Goal: Communication & Community: Answer question/provide support

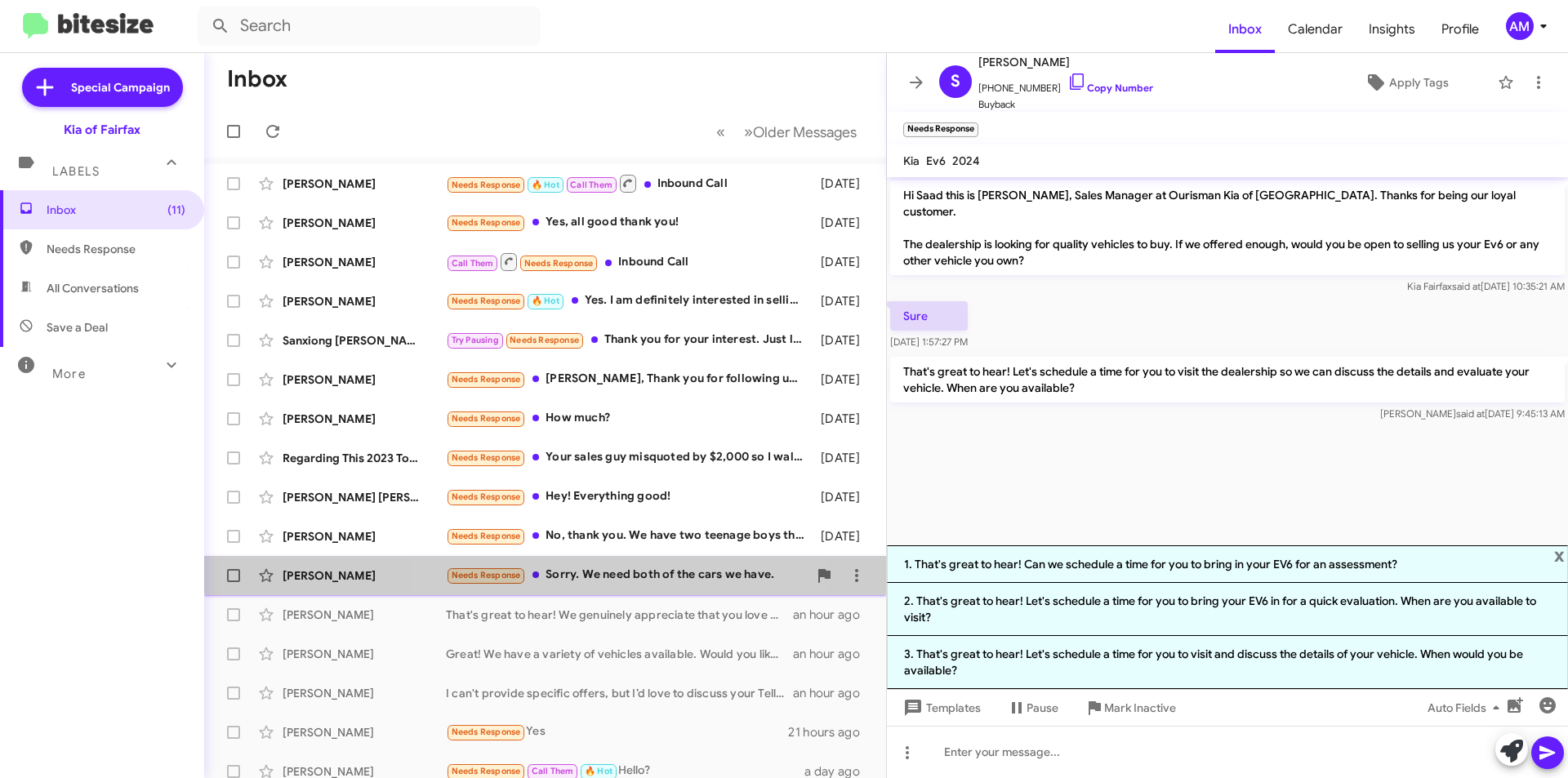
drag, startPoint x: 633, startPoint y: 556, endPoint x: 651, endPoint y: 573, distance: 24.8
click at [634, 556] on span "[PERSON_NAME] Needs Response Sorry. We need both of the cars we have. [DATE]" at bounding box center [545, 576] width 682 height 39
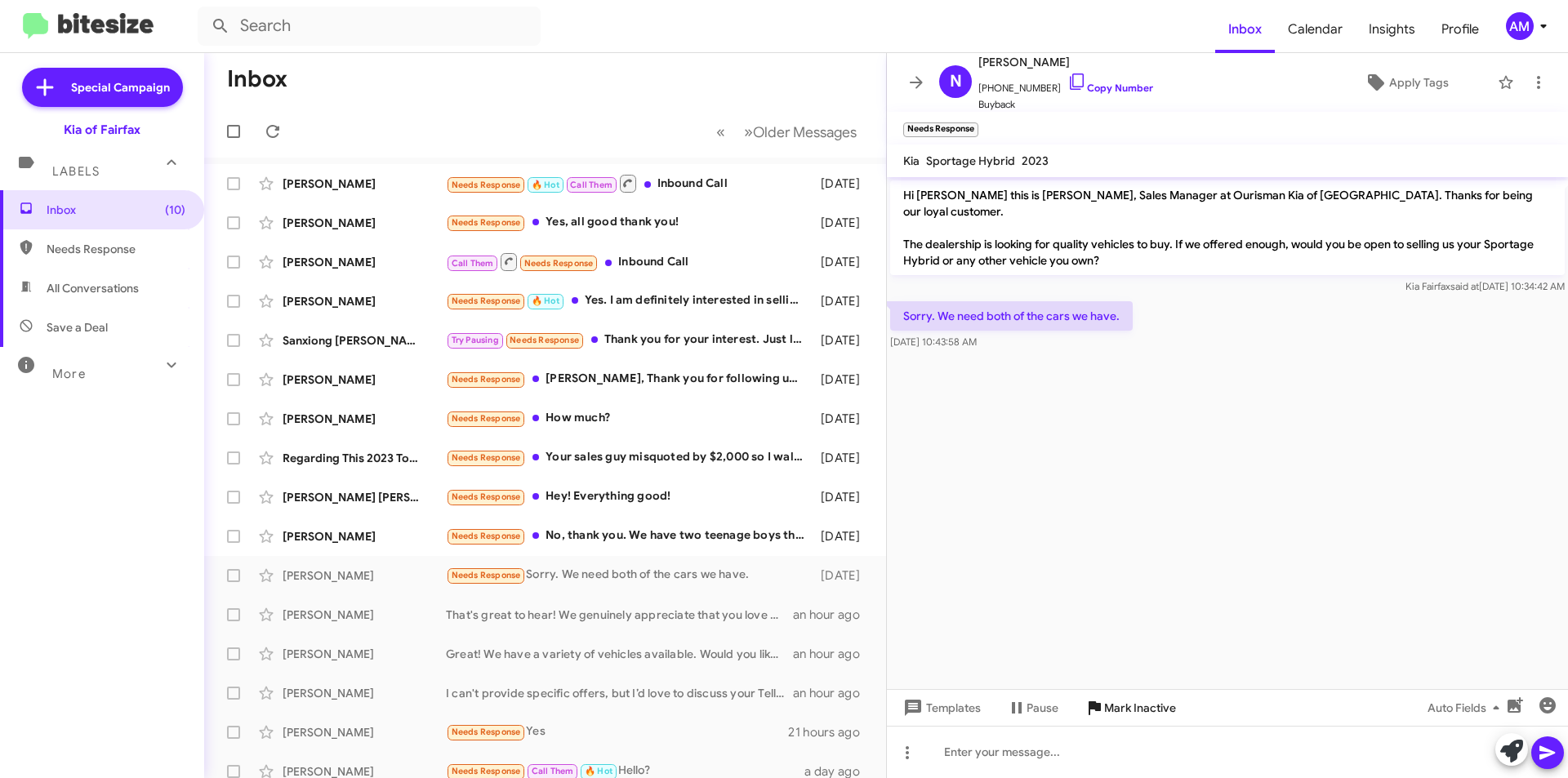
click at [1113, 706] on span "Mark Inactive" at bounding box center [1140, 708] width 72 height 29
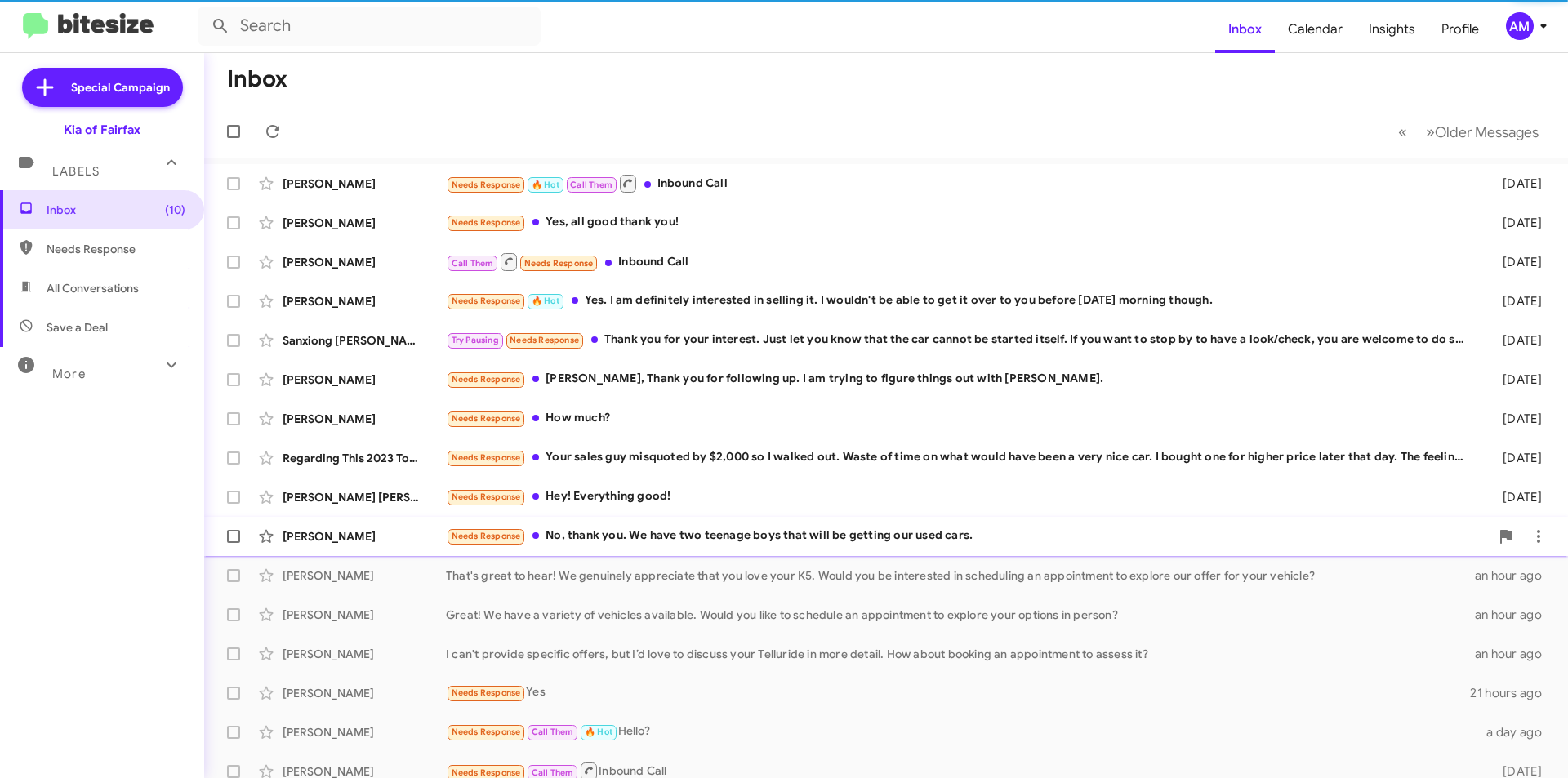
click at [676, 526] on div "Needs Response No, thank you. We have two teenage boys that will be getting our…" at bounding box center [967, 535] width 1043 height 18
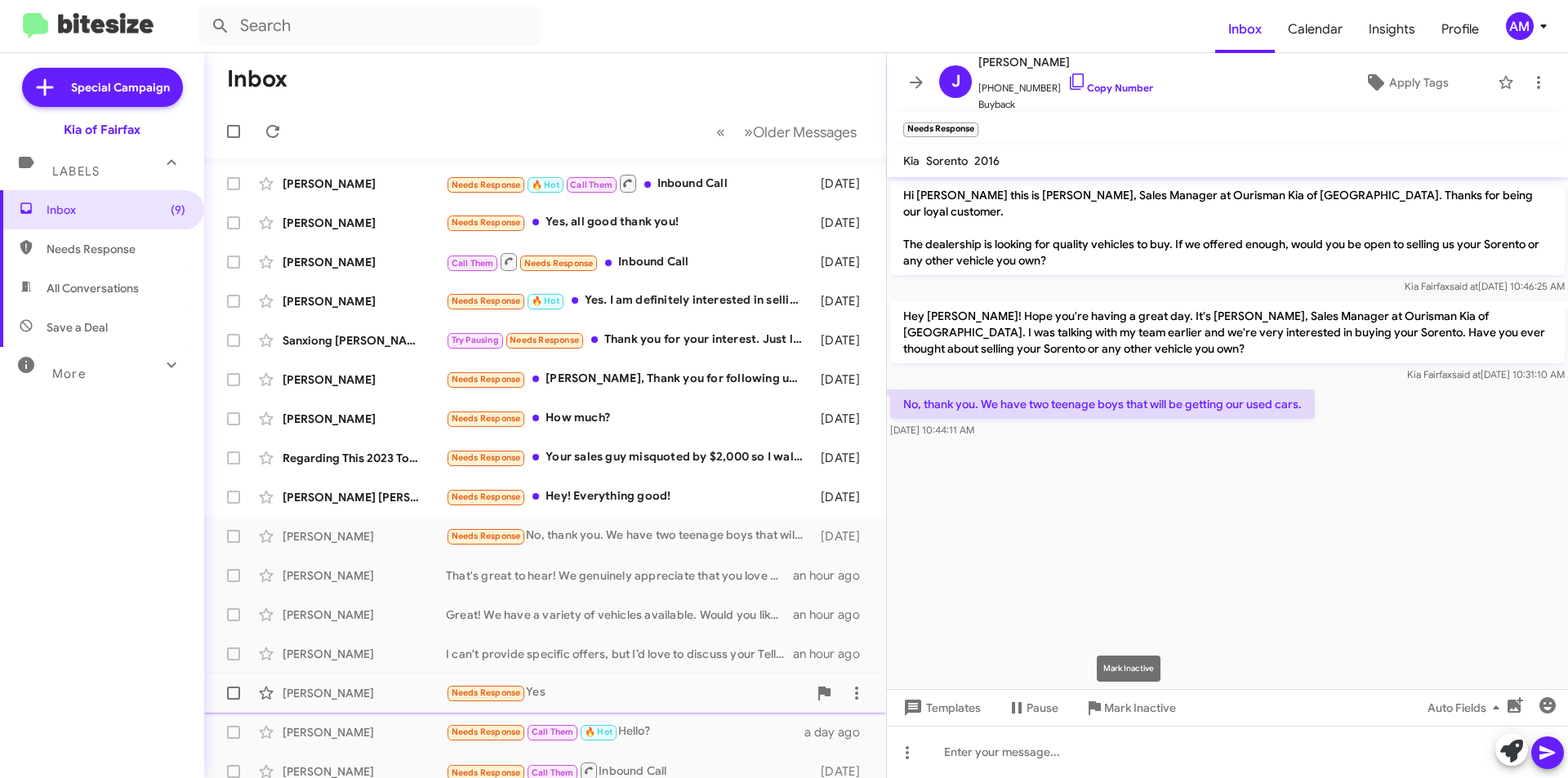
click at [1122, 712] on span "Mark Inactive" at bounding box center [1140, 708] width 72 height 29
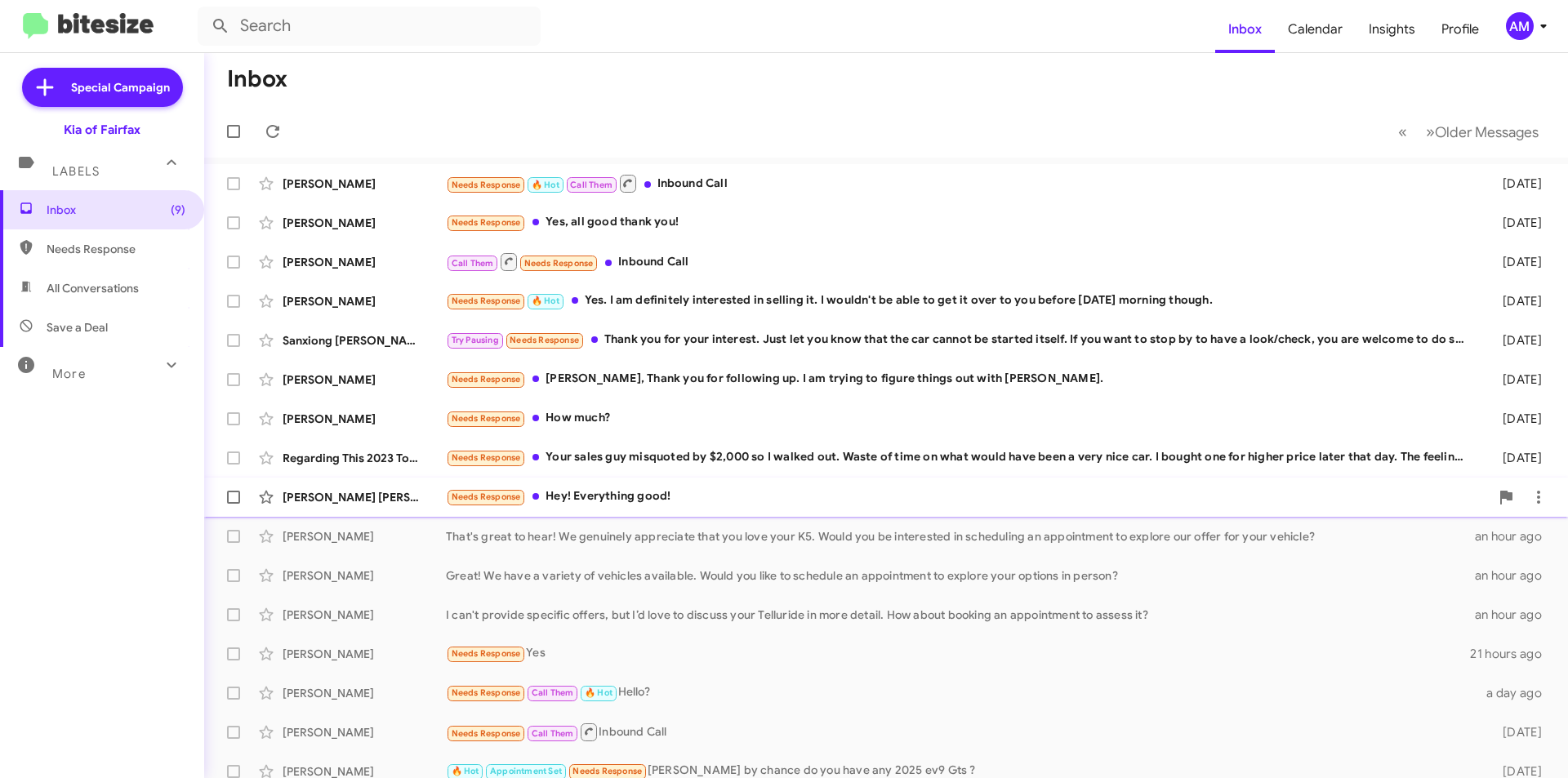
click at [707, 501] on div "Needs Response Hey! Everything good!" at bounding box center [967, 497] width 1043 height 18
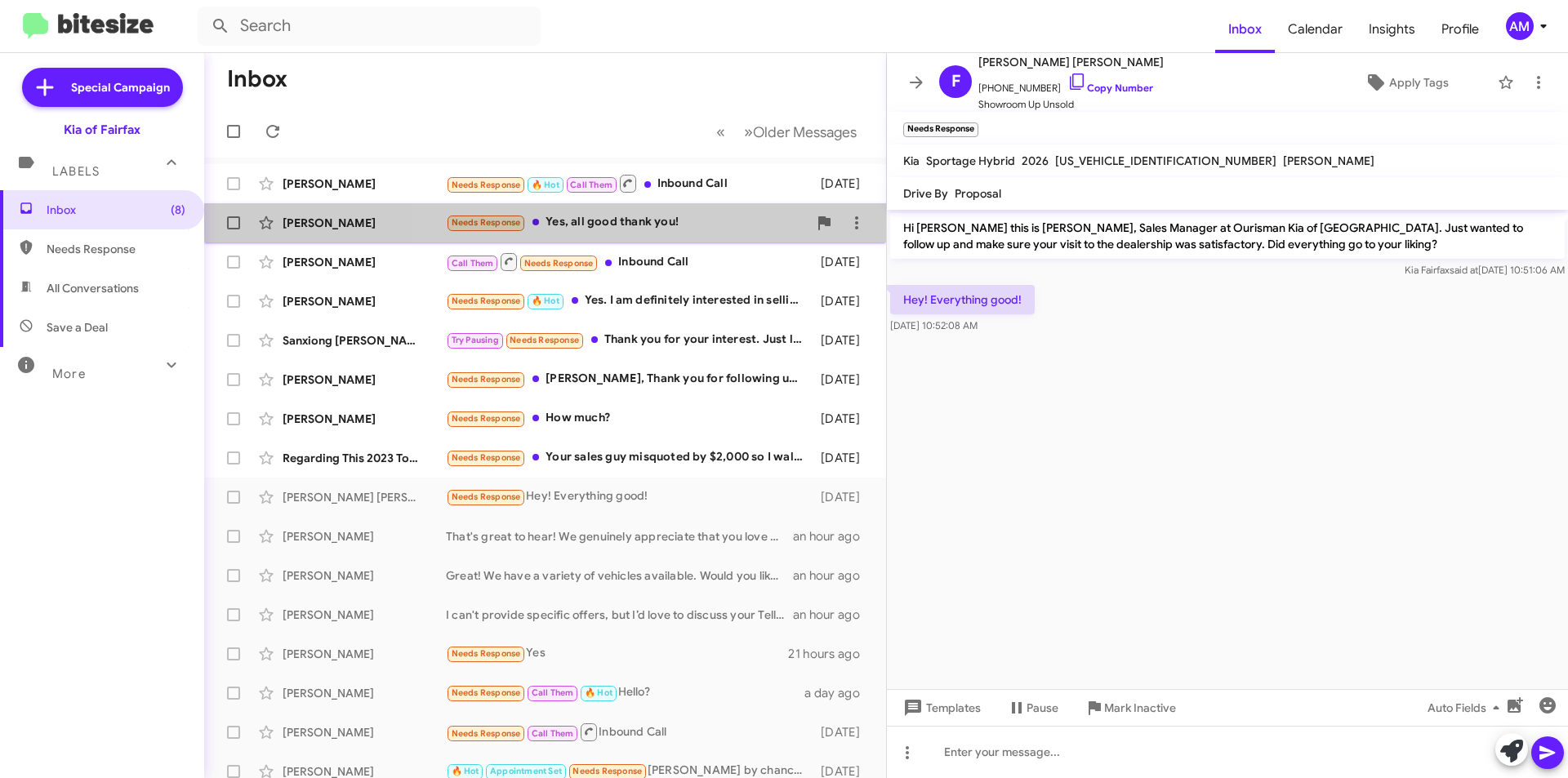
click at [664, 215] on div "Needs Response Yes, all good thank you!" at bounding box center [627, 223] width 361 height 18
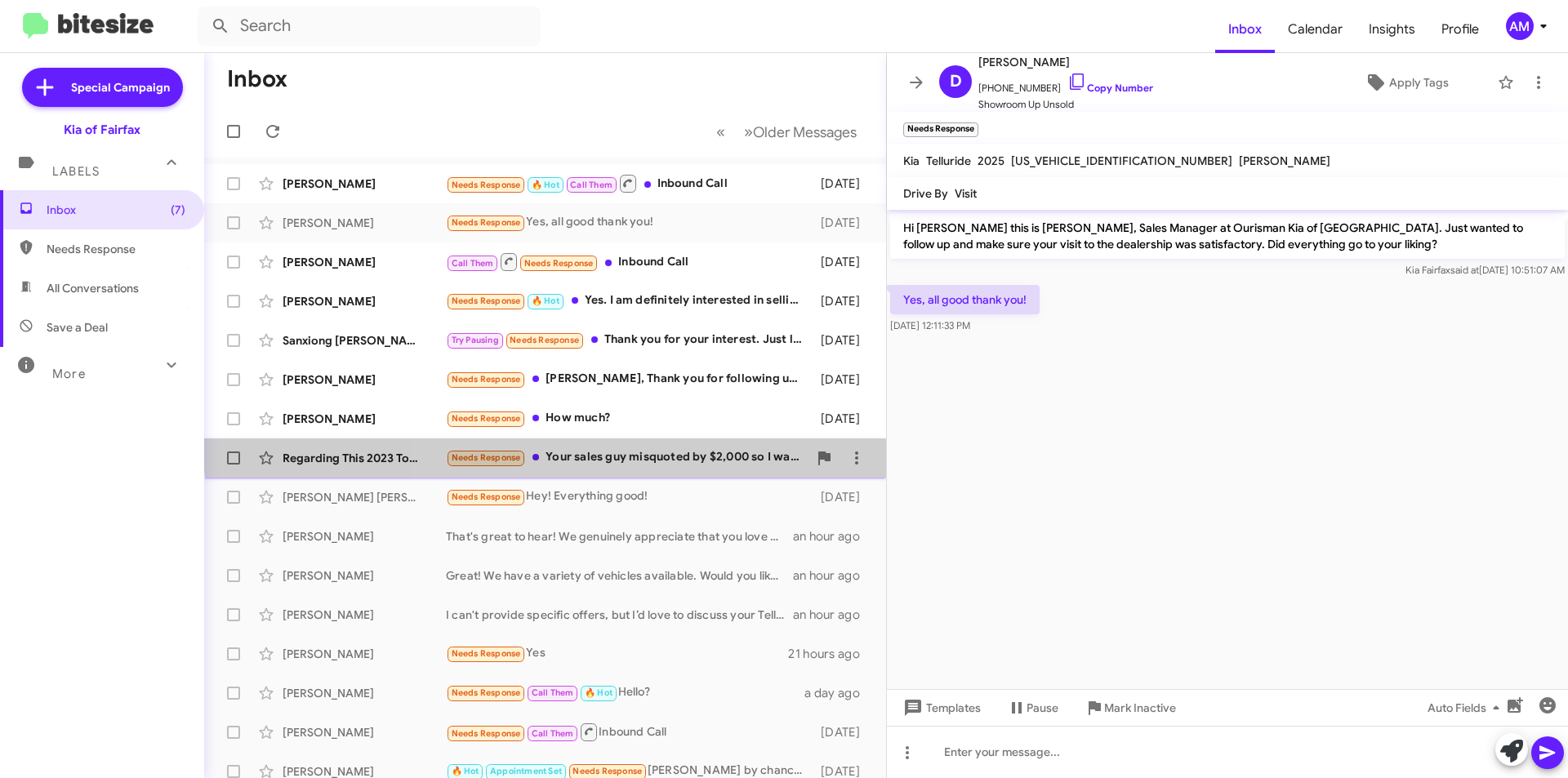
click at [665, 444] on div "Regarding This 2023 Toyota Highlander Hybr Needs Response Your sales guy misquo…" at bounding box center [546, 458] width 656 height 33
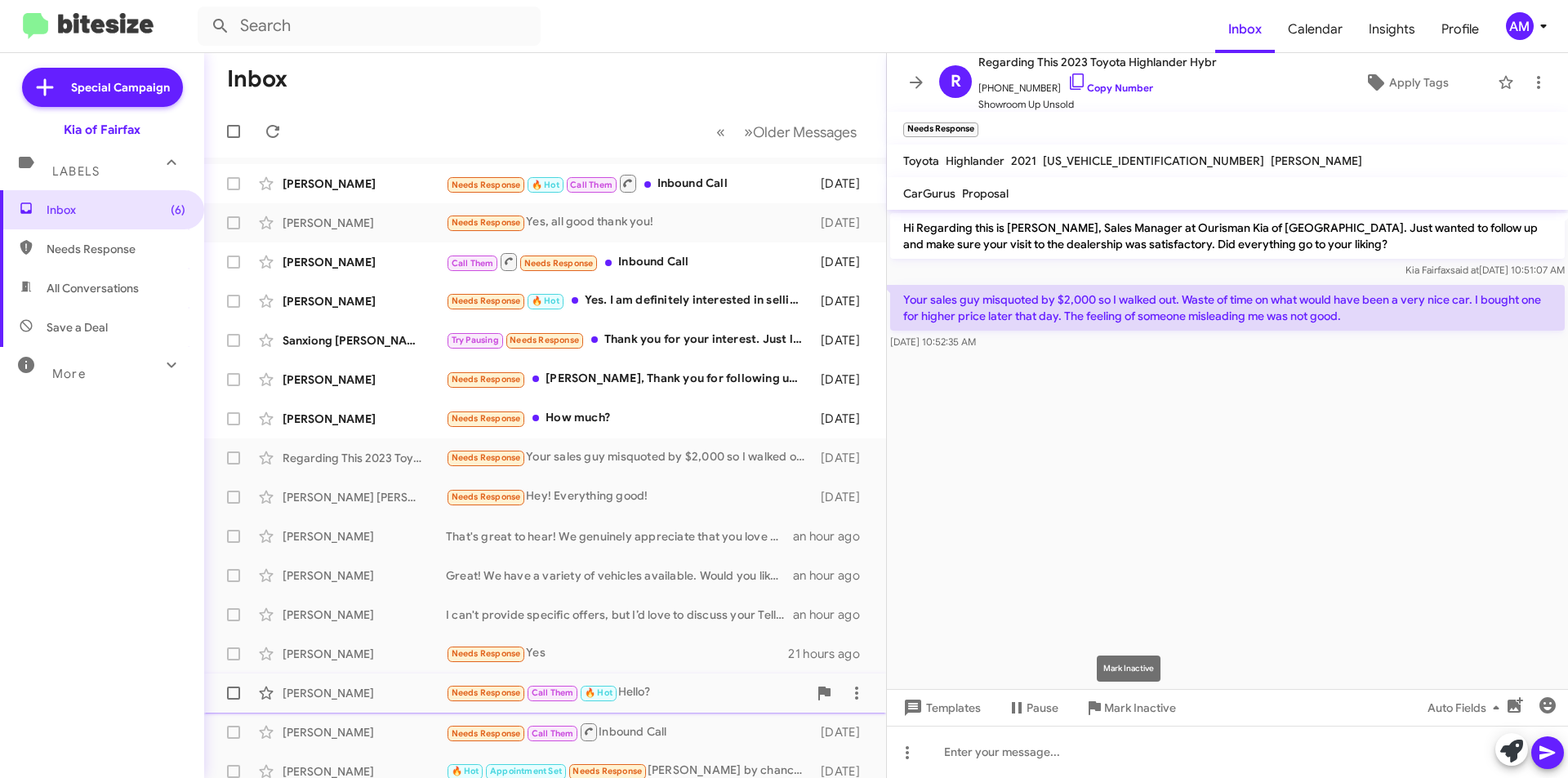
click at [1135, 695] on span "Mark Inactive" at bounding box center [1140, 708] width 72 height 29
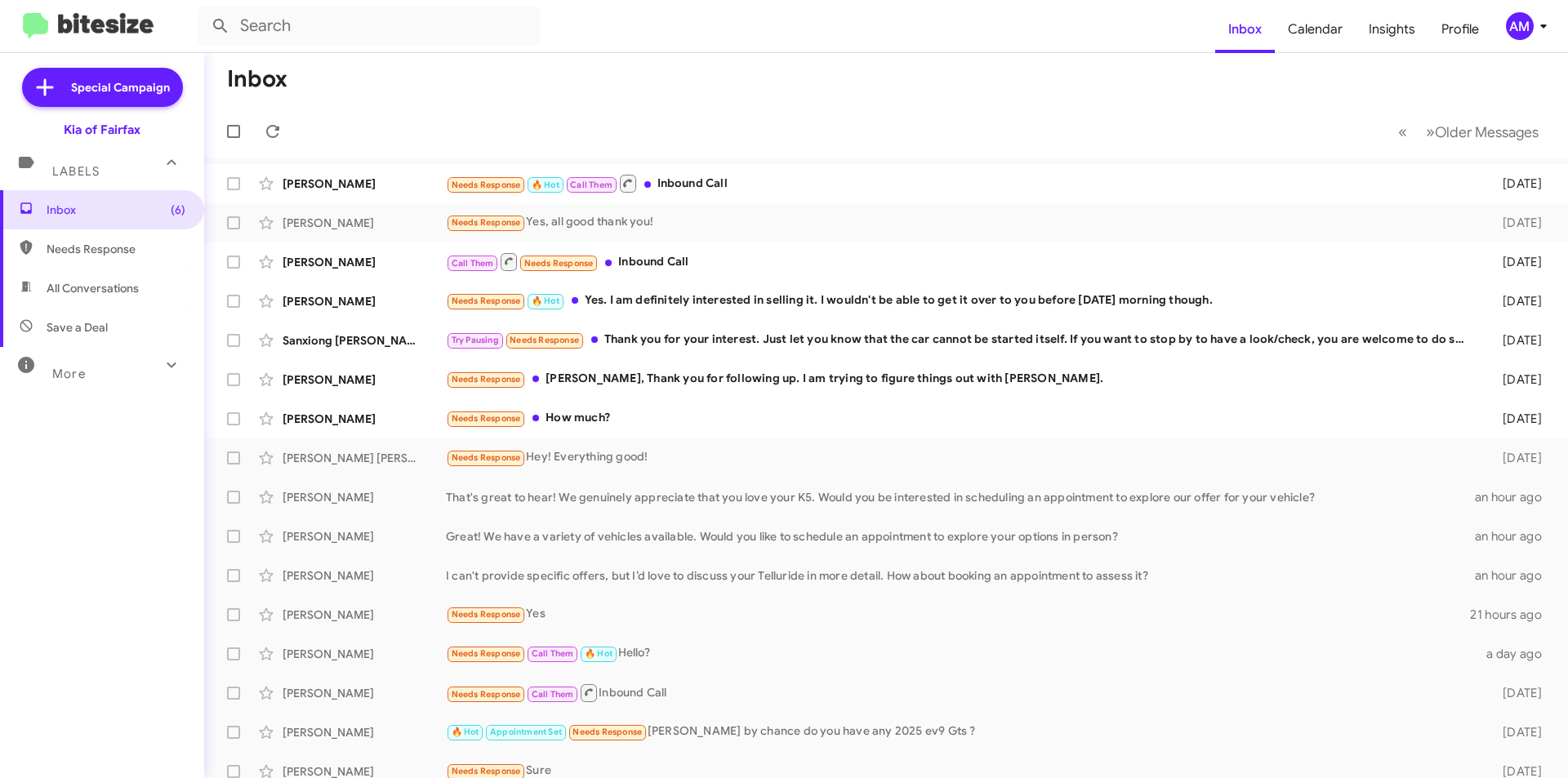
click at [787, 98] on mat-toolbar-row "Inbox" at bounding box center [886, 79] width 1364 height 52
click at [737, 180] on div "Needs Response 🔥 Hot Call Them Inbound Call" at bounding box center [967, 183] width 1043 height 20
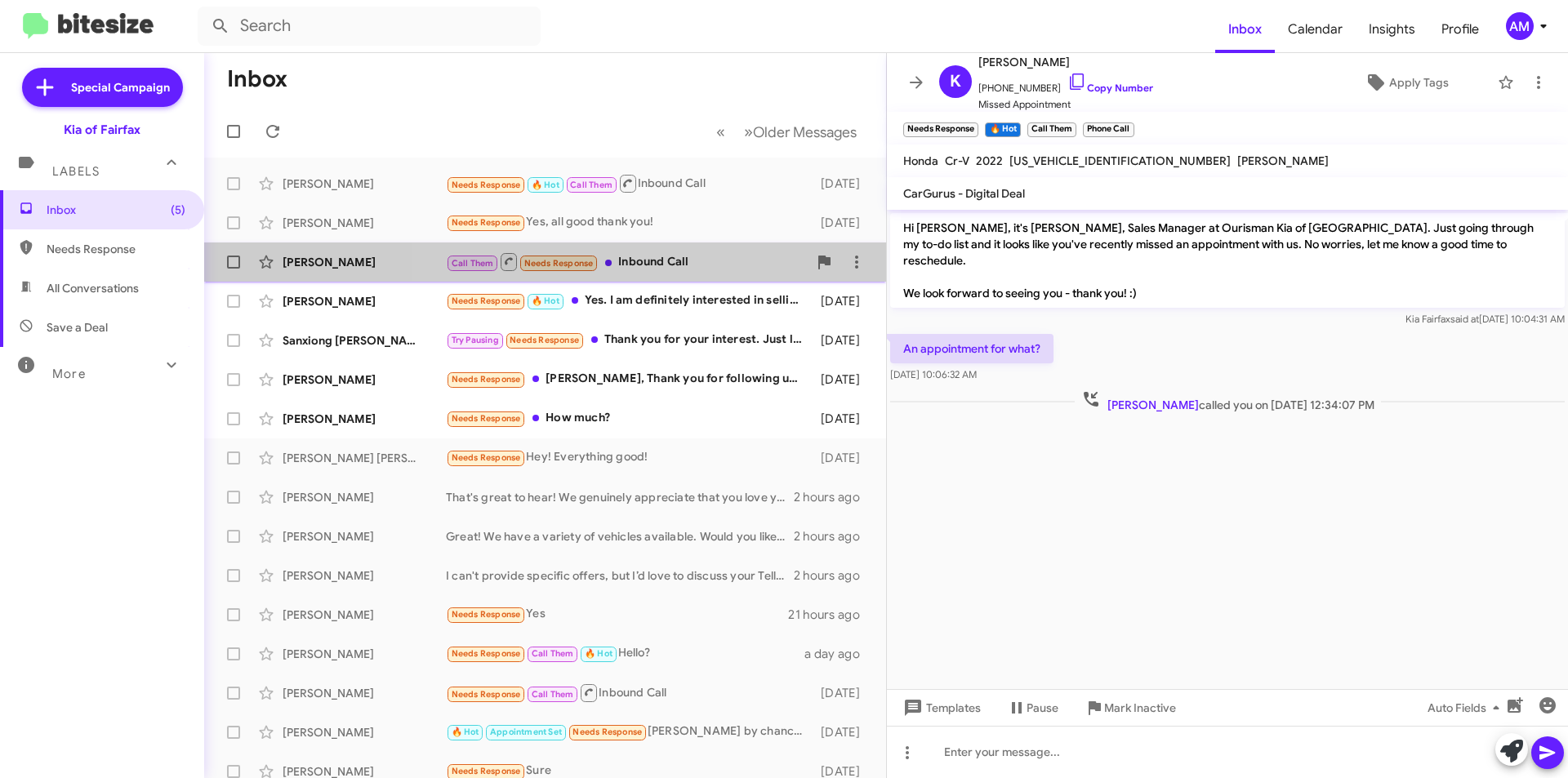
click at [698, 264] on div "Call Them Needs Response Inbound Call" at bounding box center [627, 262] width 361 height 20
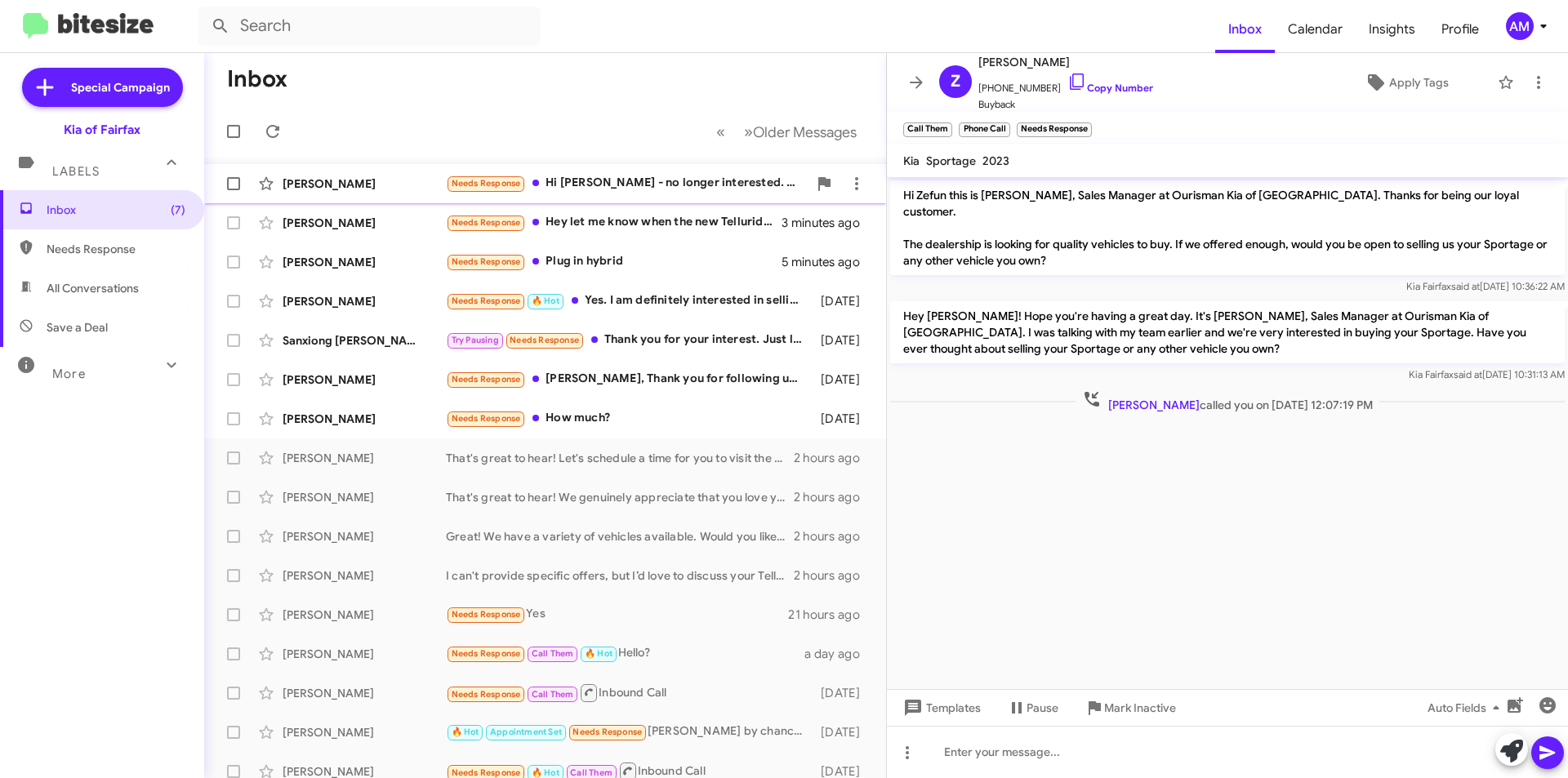
click at [612, 194] on div "[PERSON_NAME] Needs Response Hi [PERSON_NAME] - no longer interested. Thank you…" at bounding box center [546, 183] width 656 height 33
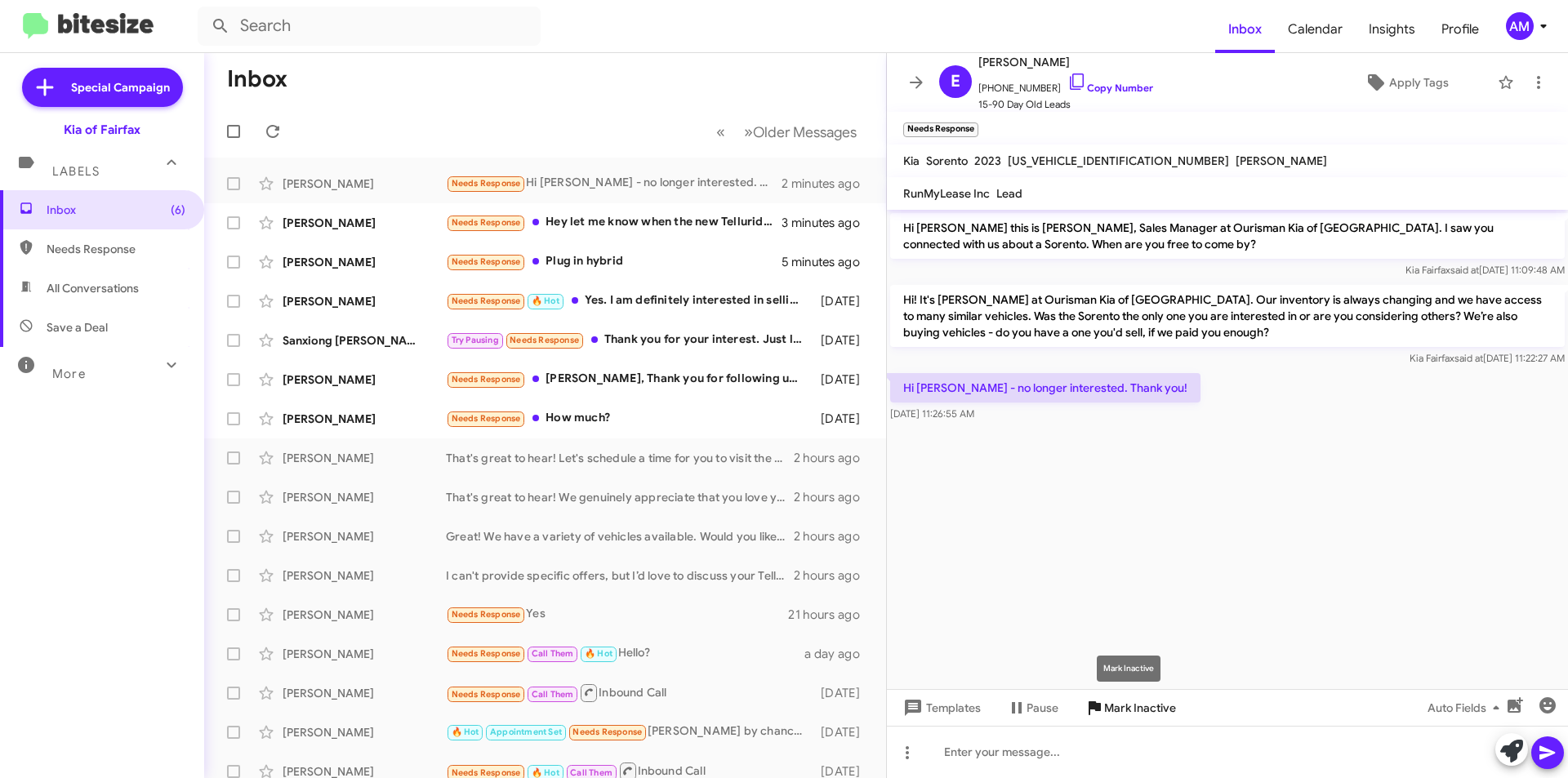
click at [1110, 719] on span "Mark Inactive" at bounding box center [1140, 708] width 72 height 29
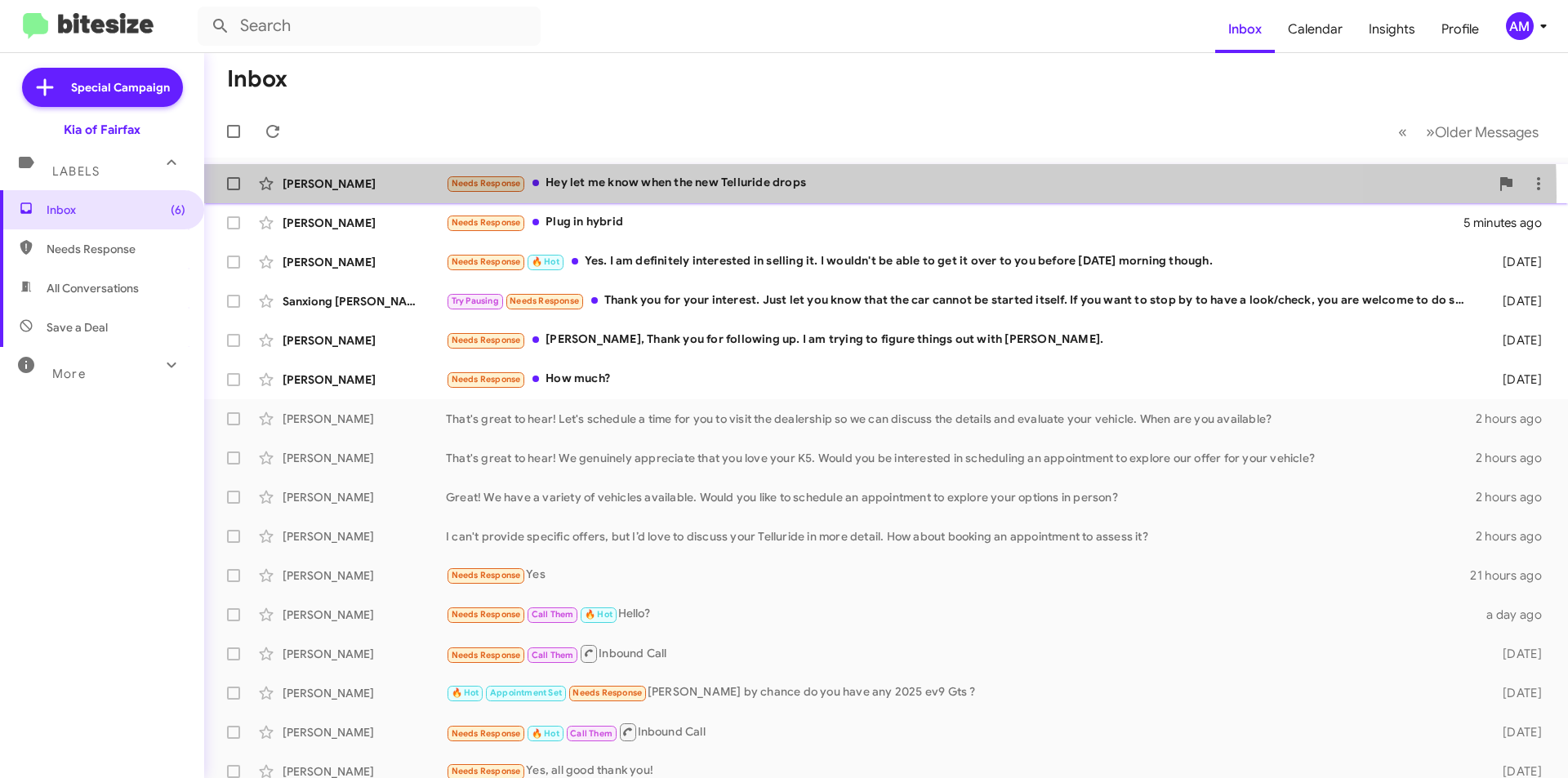
click at [629, 197] on div "[PERSON_NAME] Needs Response Hey let me know when the new Telluride drops 3 min…" at bounding box center [886, 183] width 1337 height 33
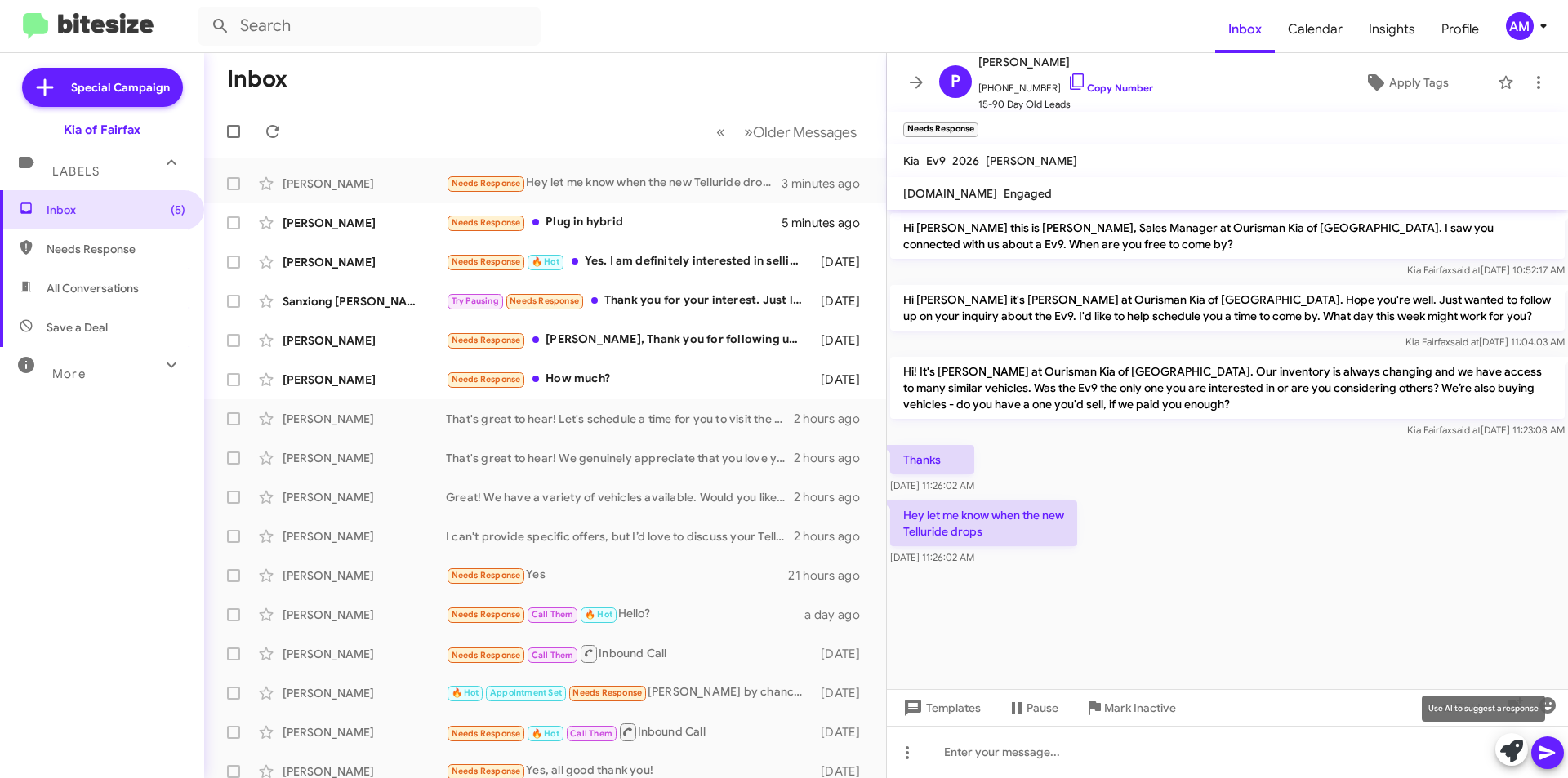
click at [1499, 758] on button at bounding box center [1511, 749] width 33 height 33
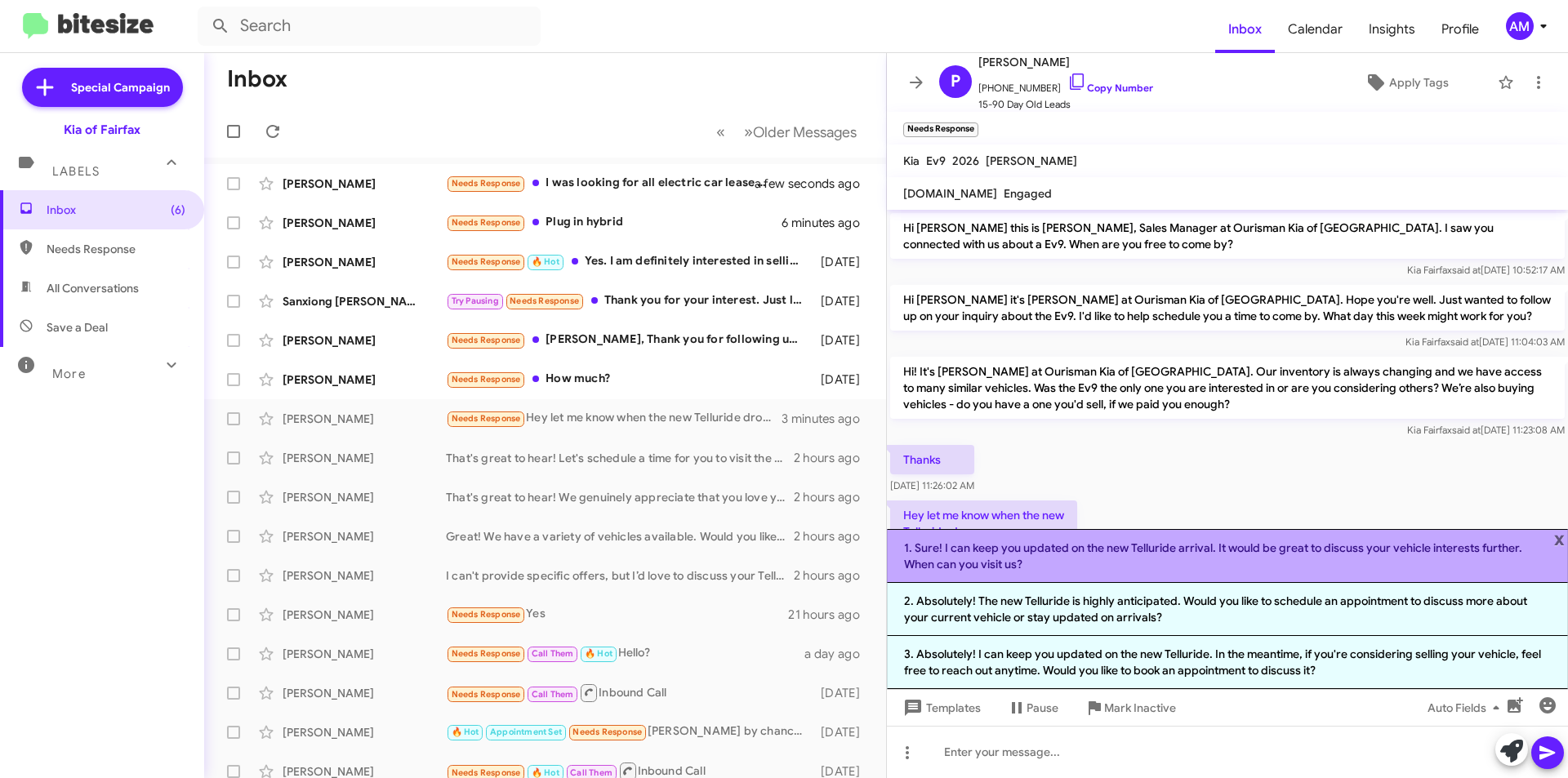
click at [1143, 566] on li "1. Sure! I can keep you updated on the new Telluride arrival. It would be great…" at bounding box center [1227, 555] width 681 height 54
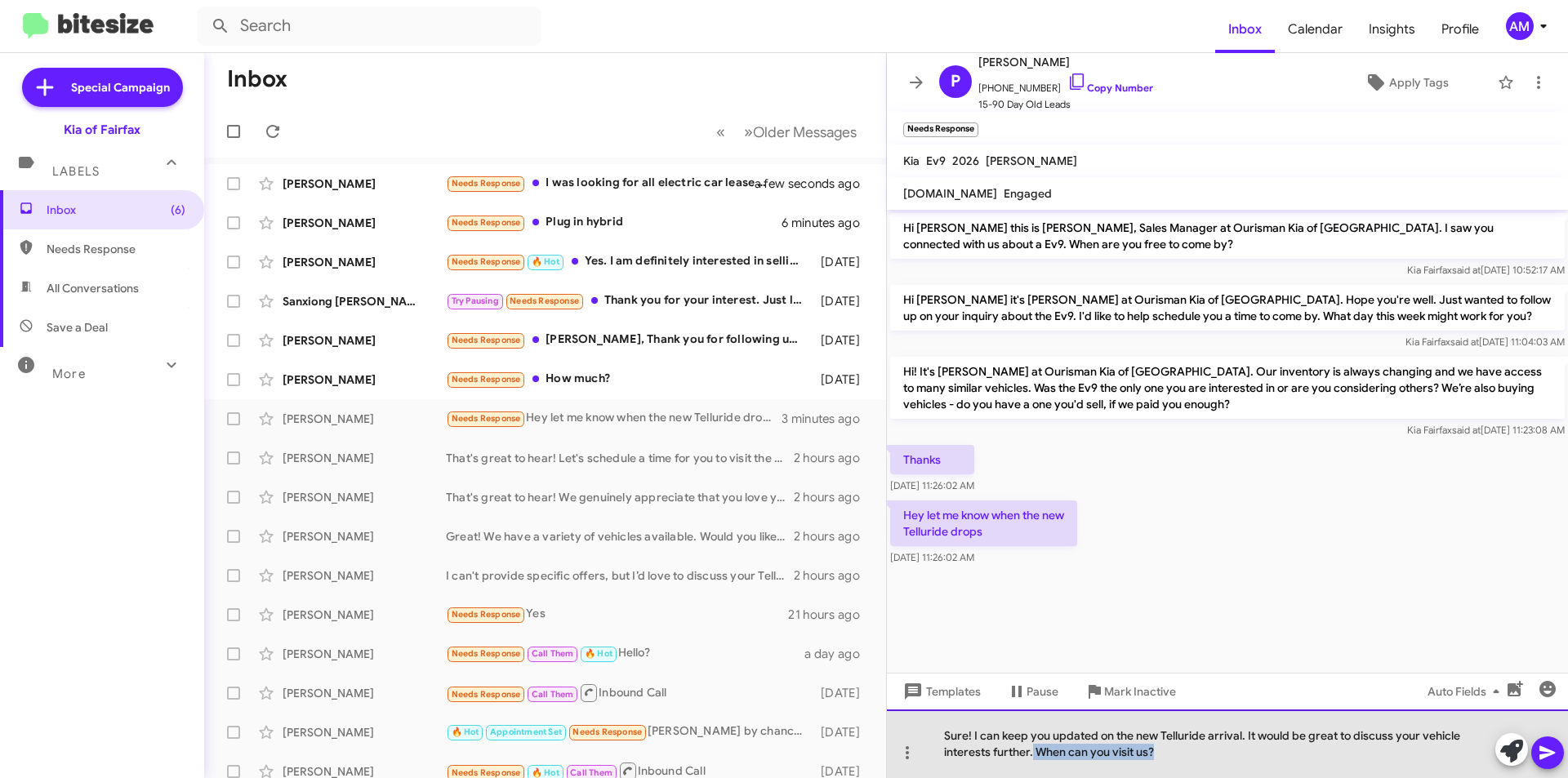
drag, startPoint x: 1171, startPoint y: 762, endPoint x: 1032, endPoint y: 761, distance: 139.0
click at [1032, 761] on div "Sure! I can keep you updated on the new Telluride arrival. It would be great to…" at bounding box center [1227, 744] width 681 height 69
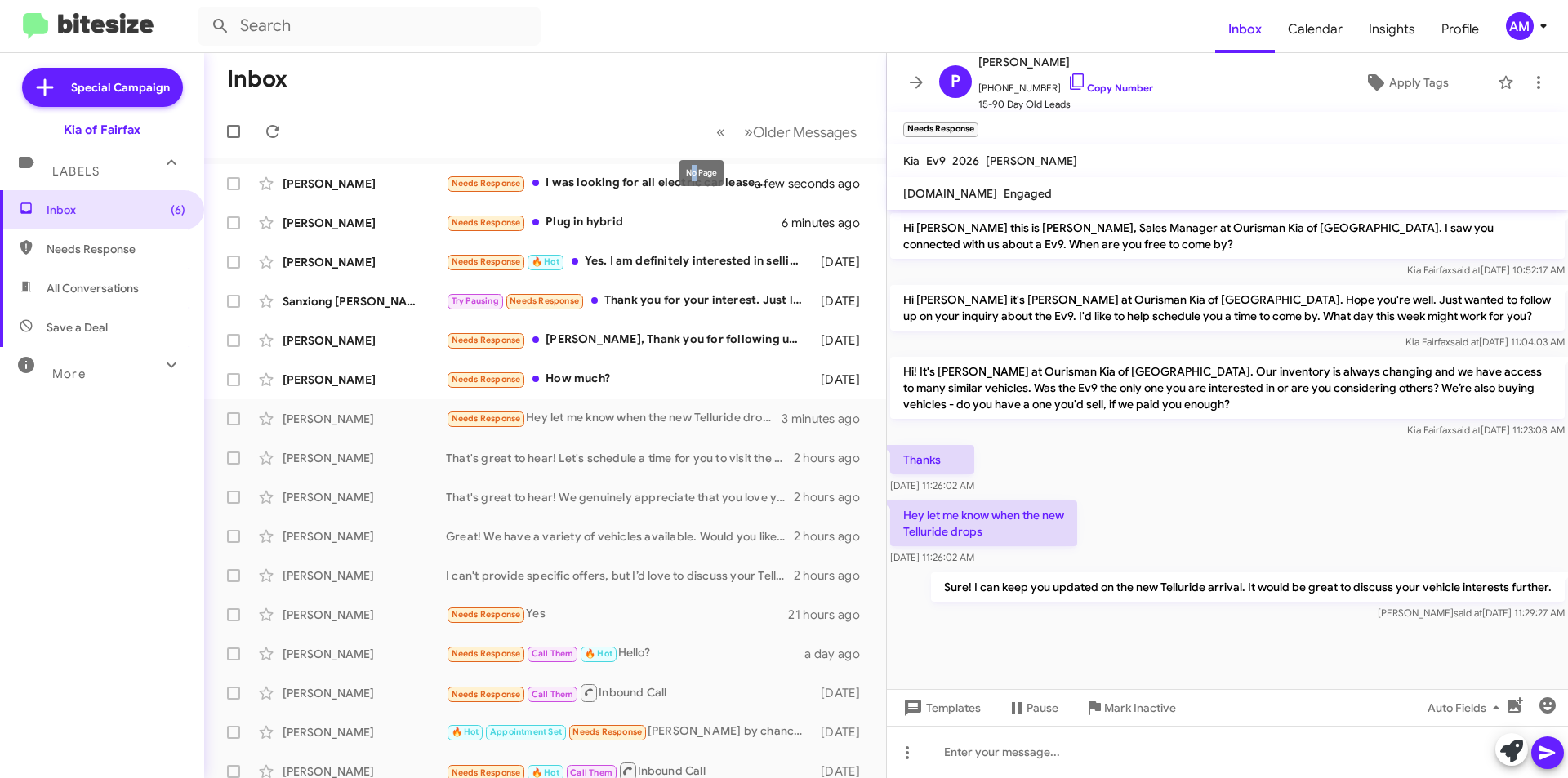
click at [688, 194] on mat-tooltip-component "No Page" at bounding box center [701, 173] width 67 height 49
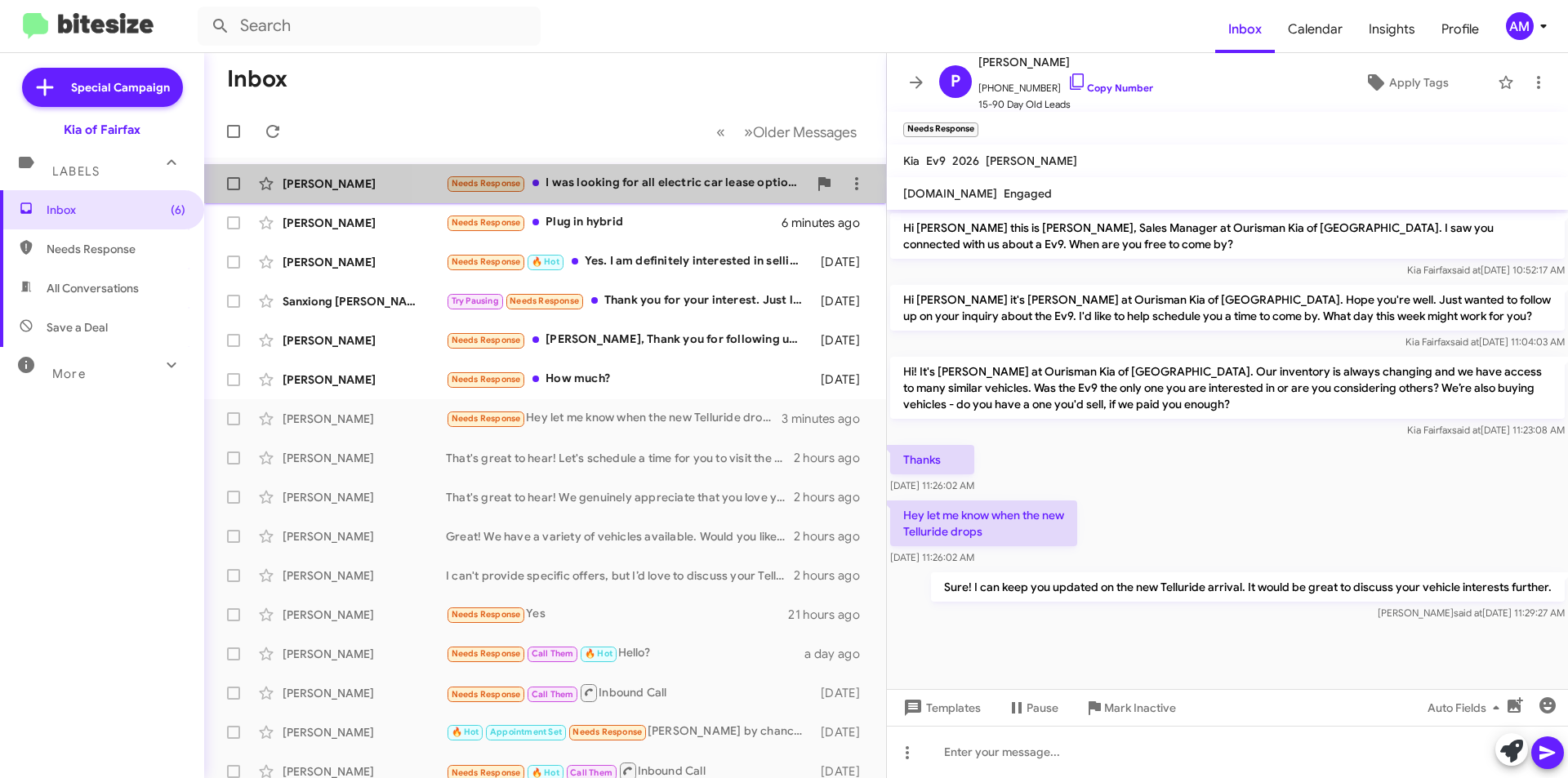
click at [646, 187] on div "Needs Response I was looking for all electric car lease options. Got one [DATE]" at bounding box center [627, 183] width 361 height 18
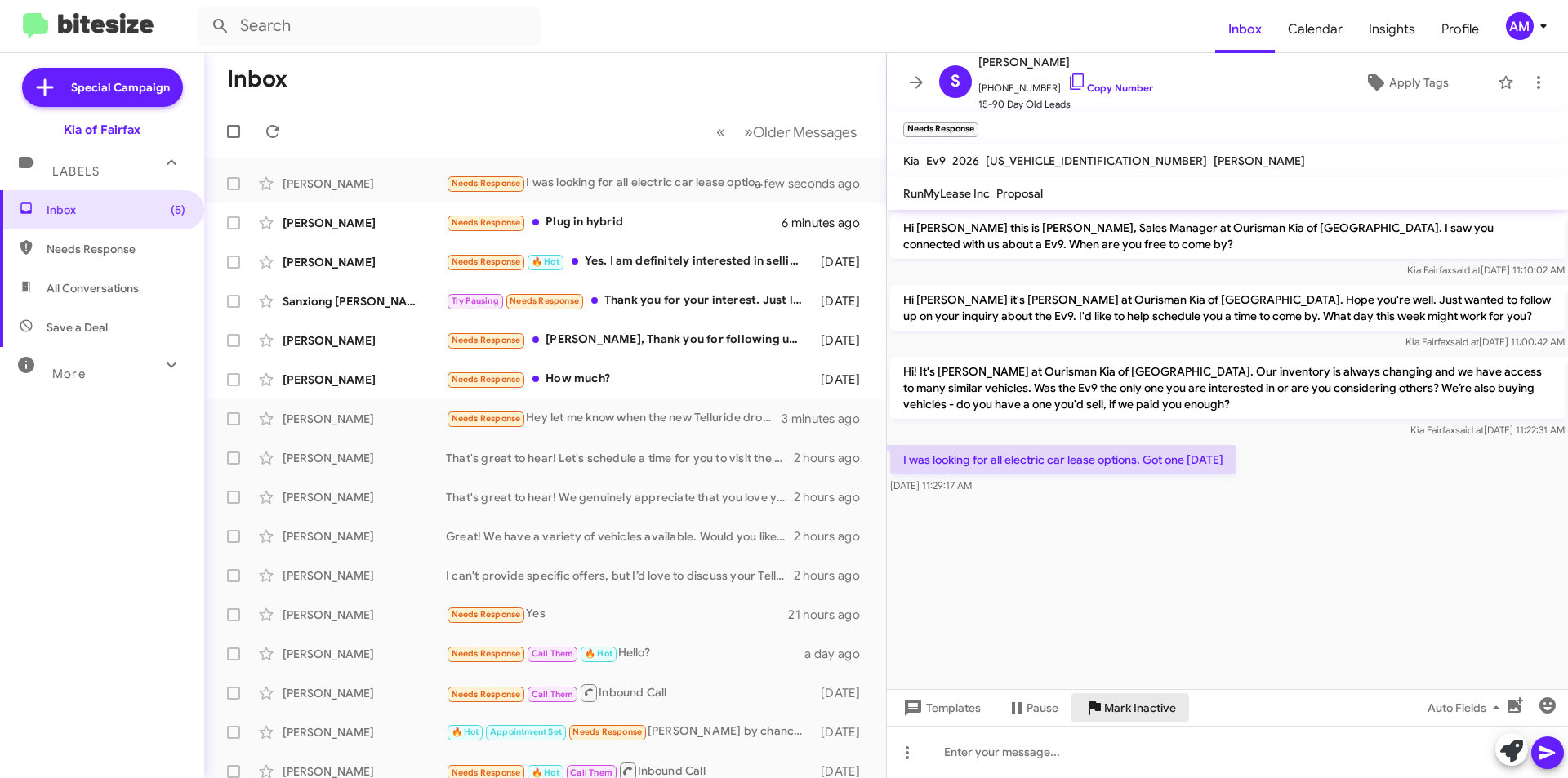
click at [1114, 708] on span "Mark Inactive" at bounding box center [1140, 708] width 72 height 29
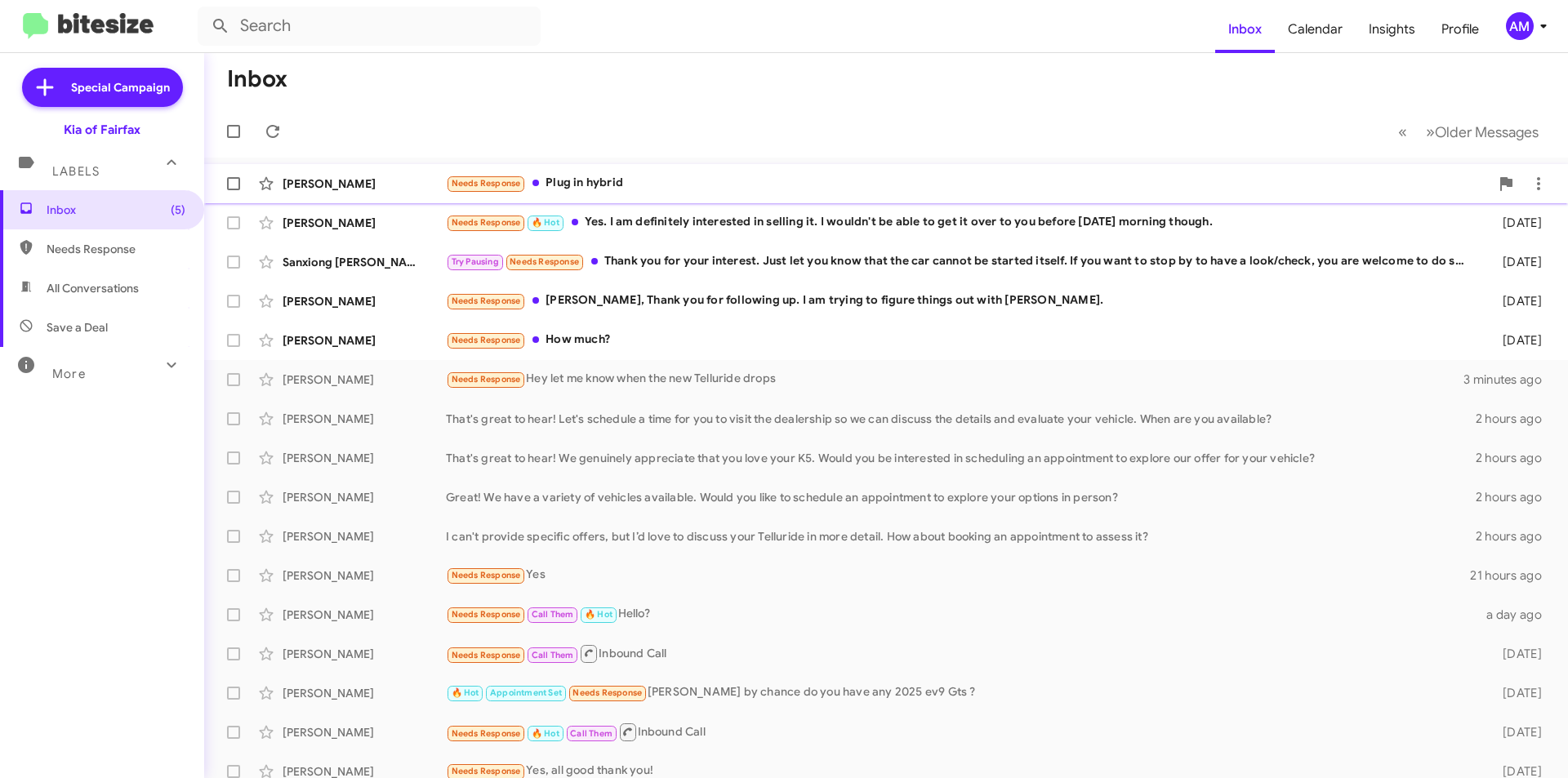
click at [616, 188] on div "Needs Response Plug in hybrid" at bounding box center [967, 183] width 1043 height 18
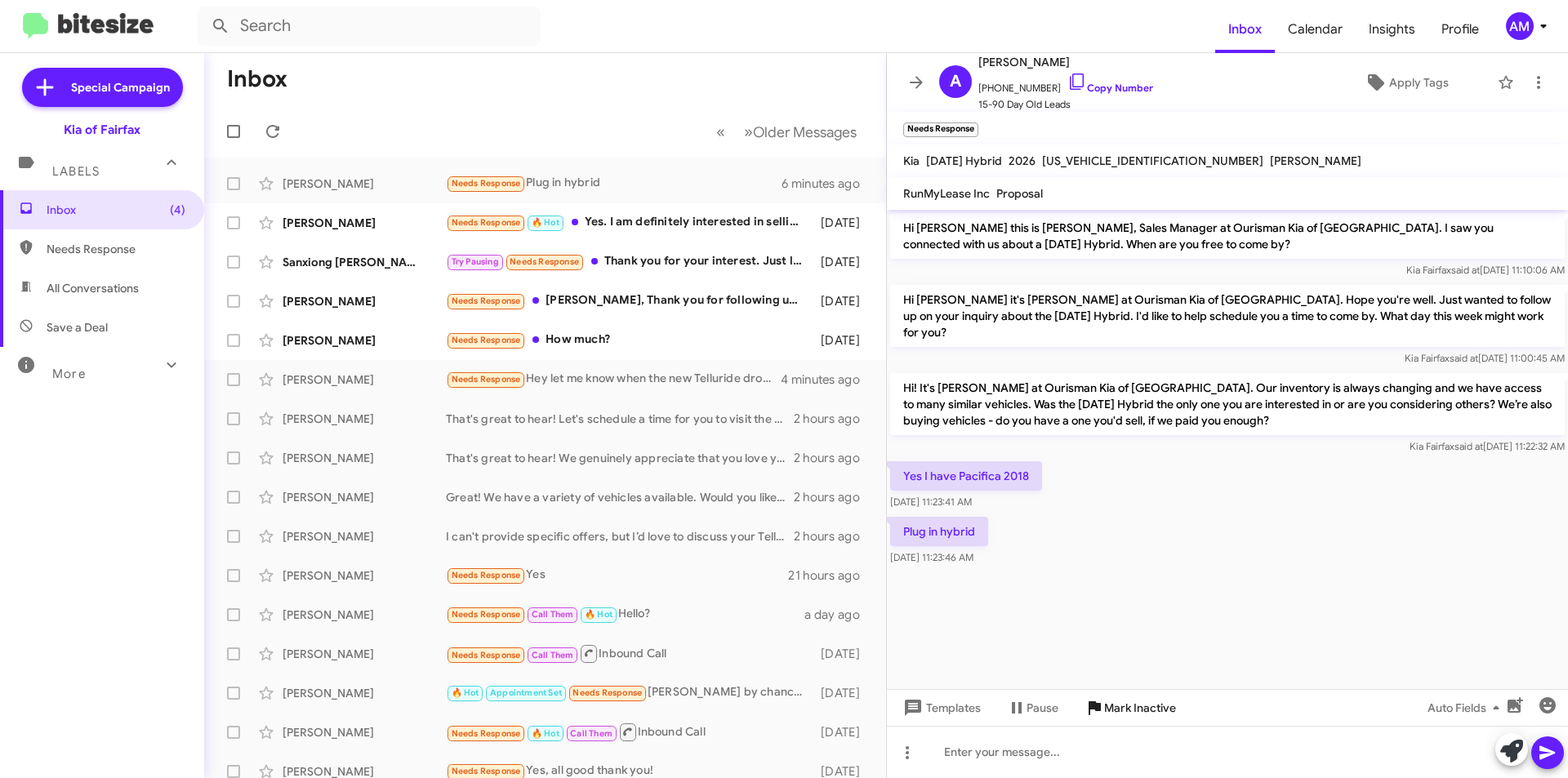
click at [1154, 702] on span "Mark Inactive" at bounding box center [1140, 708] width 72 height 29
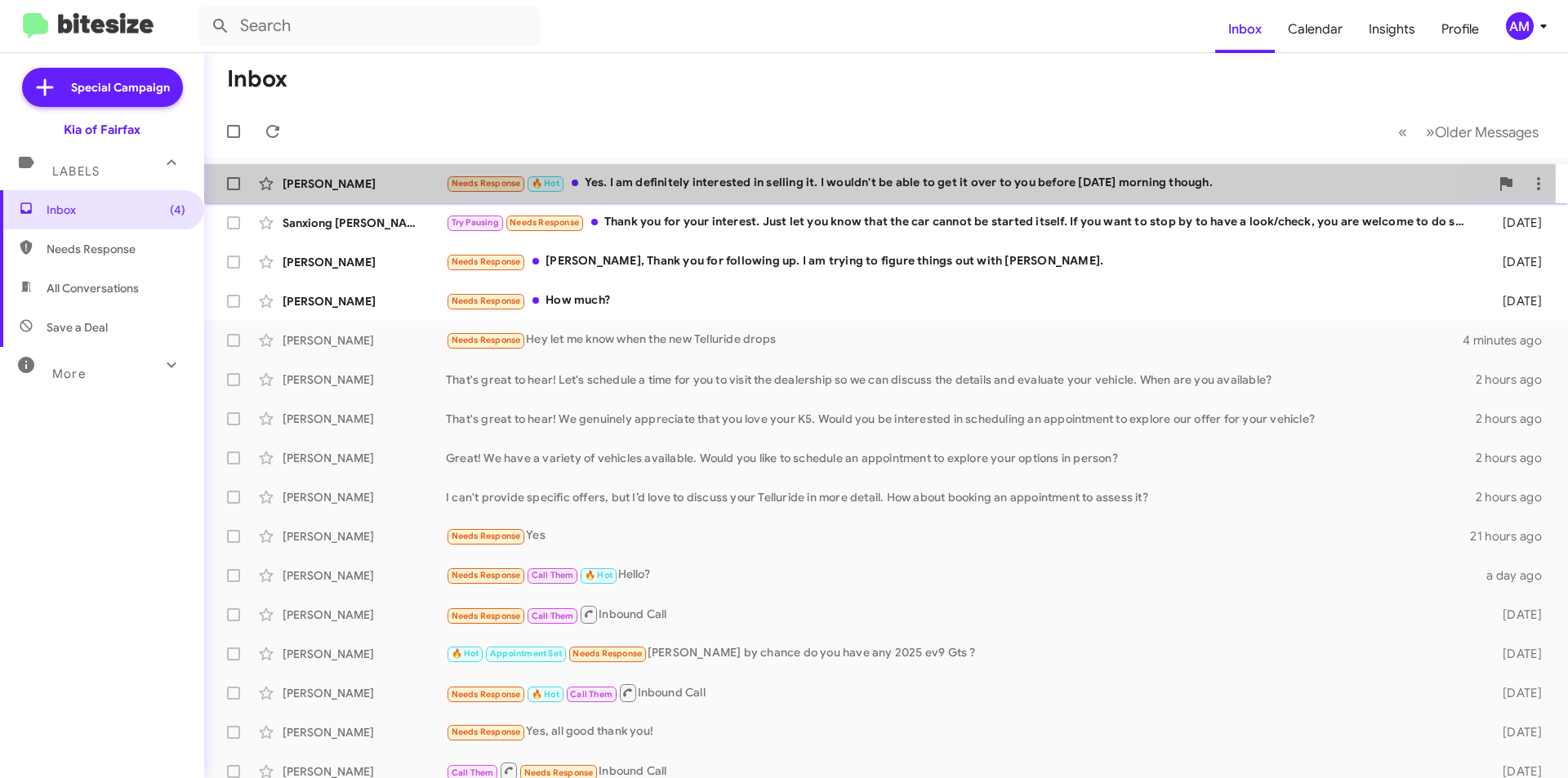
click at [678, 185] on div "Needs Response 🔥 Hot Yes. I am definitely interested in selling it. I wouldn't …" at bounding box center [967, 183] width 1043 height 18
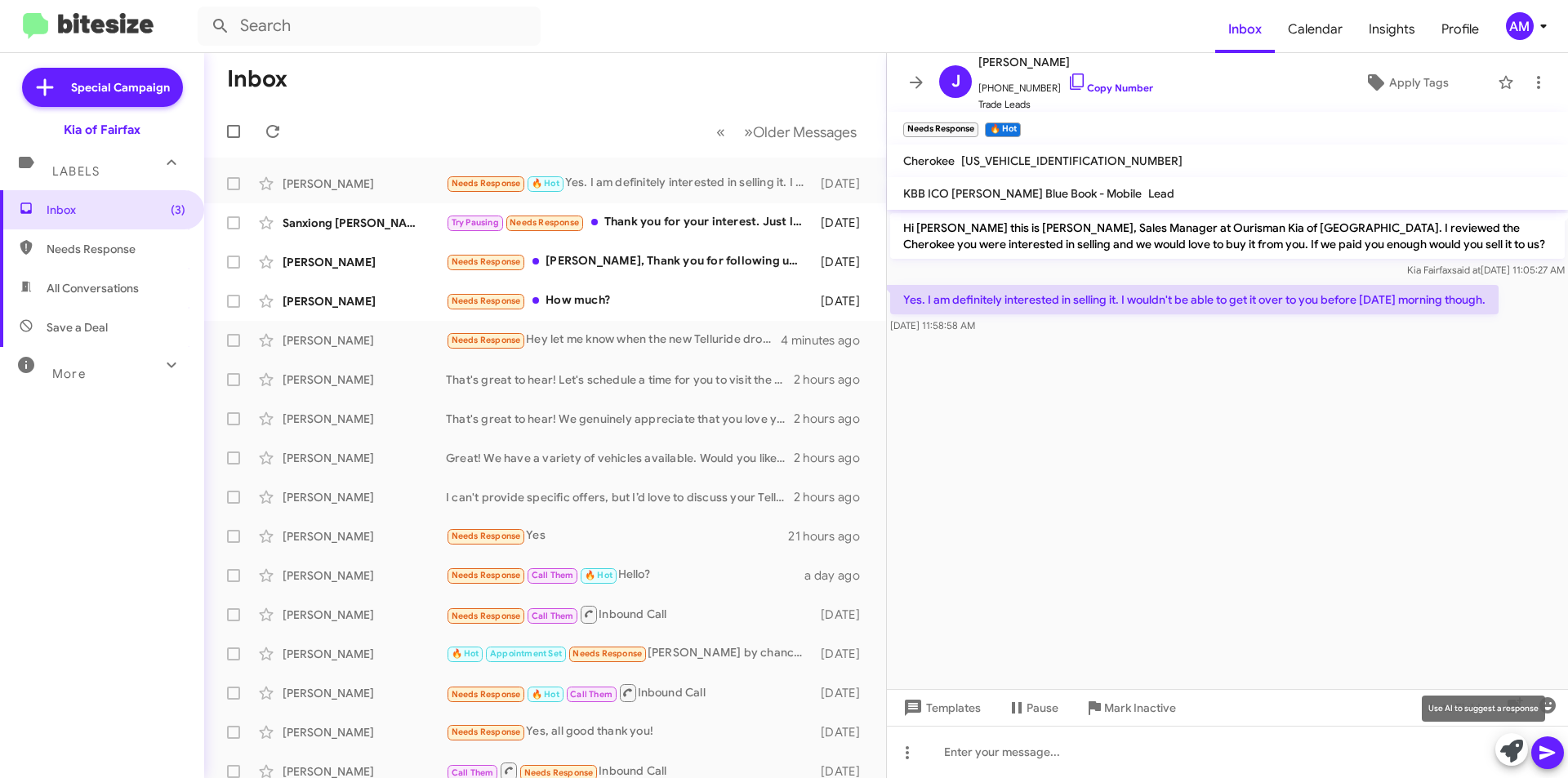
click at [1518, 755] on icon at bounding box center [1511, 750] width 23 height 23
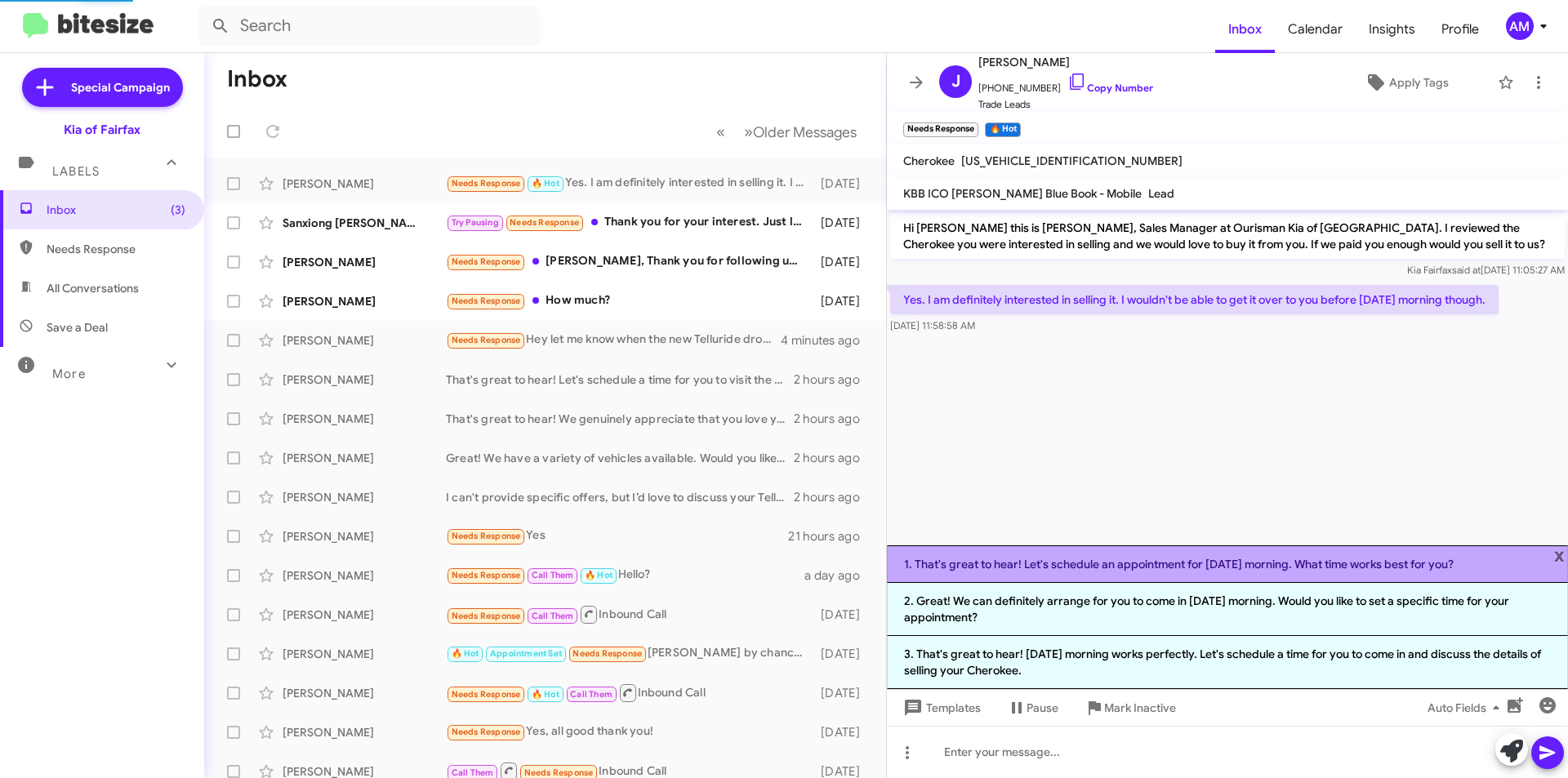
click at [1140, 576] on li "1. That's great to hear! Let's schedule an appointment for [DATE] morning. What…" at bounding box center [1227, 564] width 681 height 38
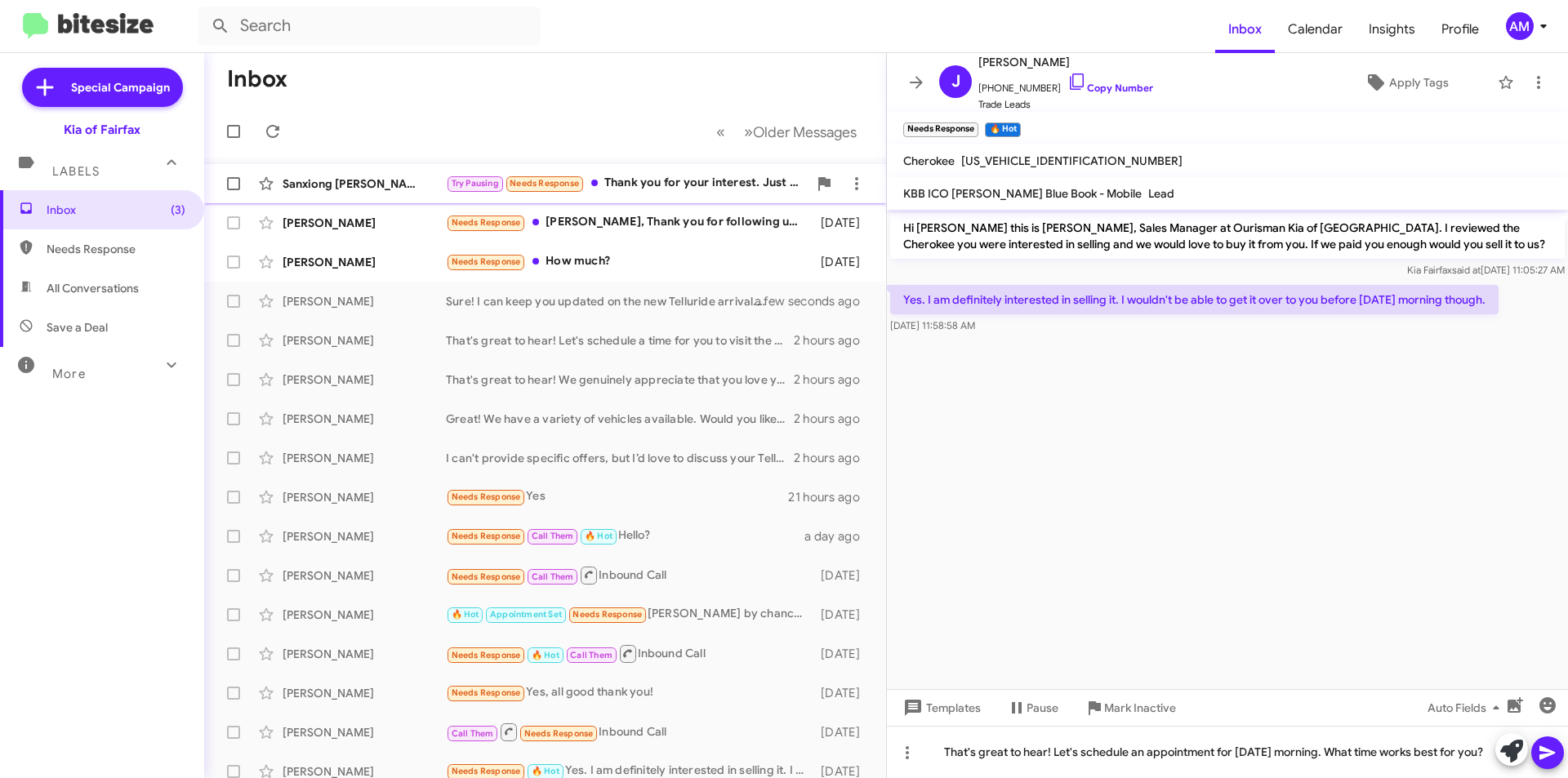
click at [729, 197] on div "Sanxiong [PERSON_NAME] Try Pausing Needs Response Thank you for your interest. …" at bounding box center [546, 183] width 656 height 33
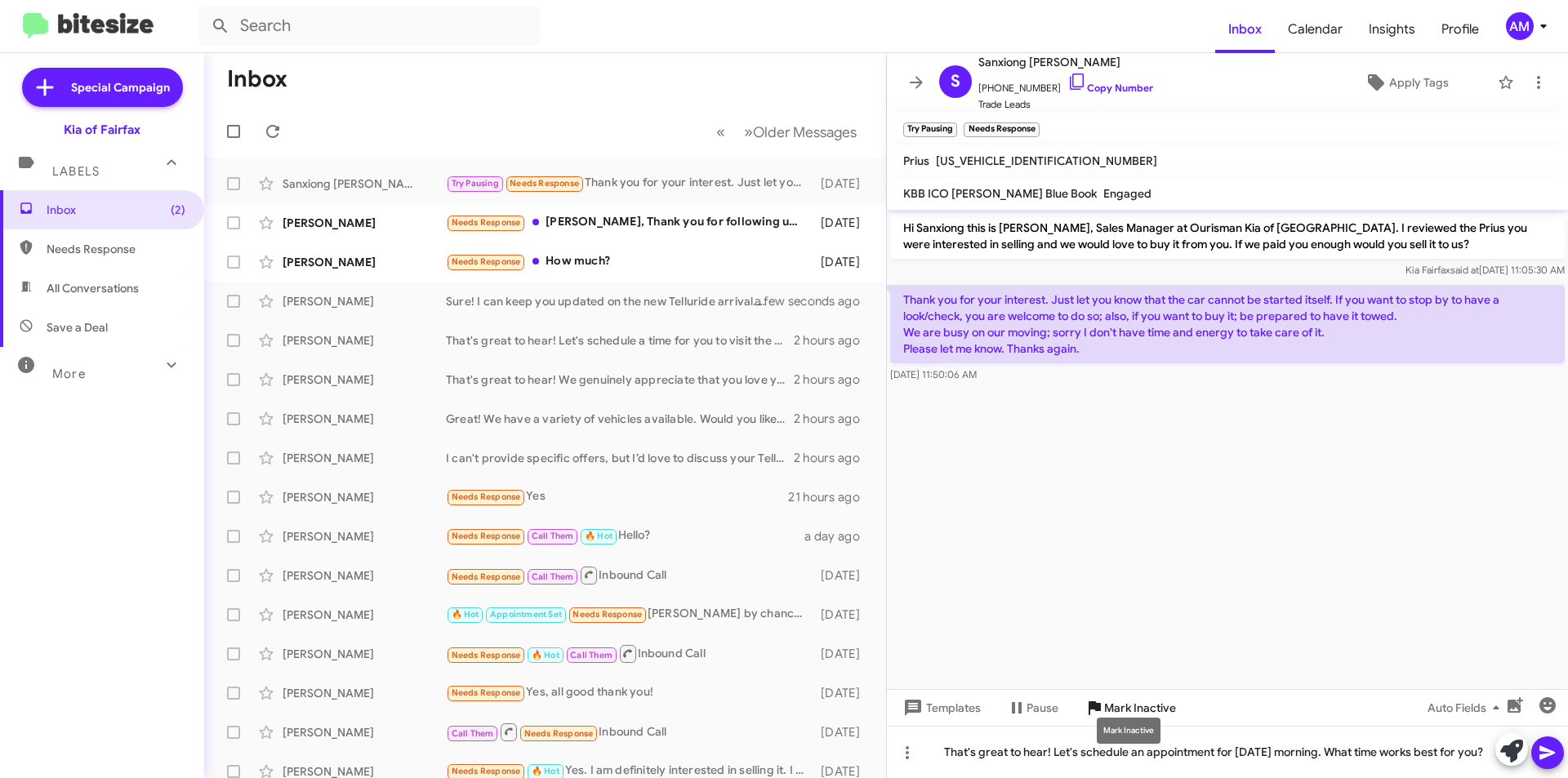
click at [1134, 694] on span "Mark Inactive" at bounding box center [1140, 708] width 72 height 29
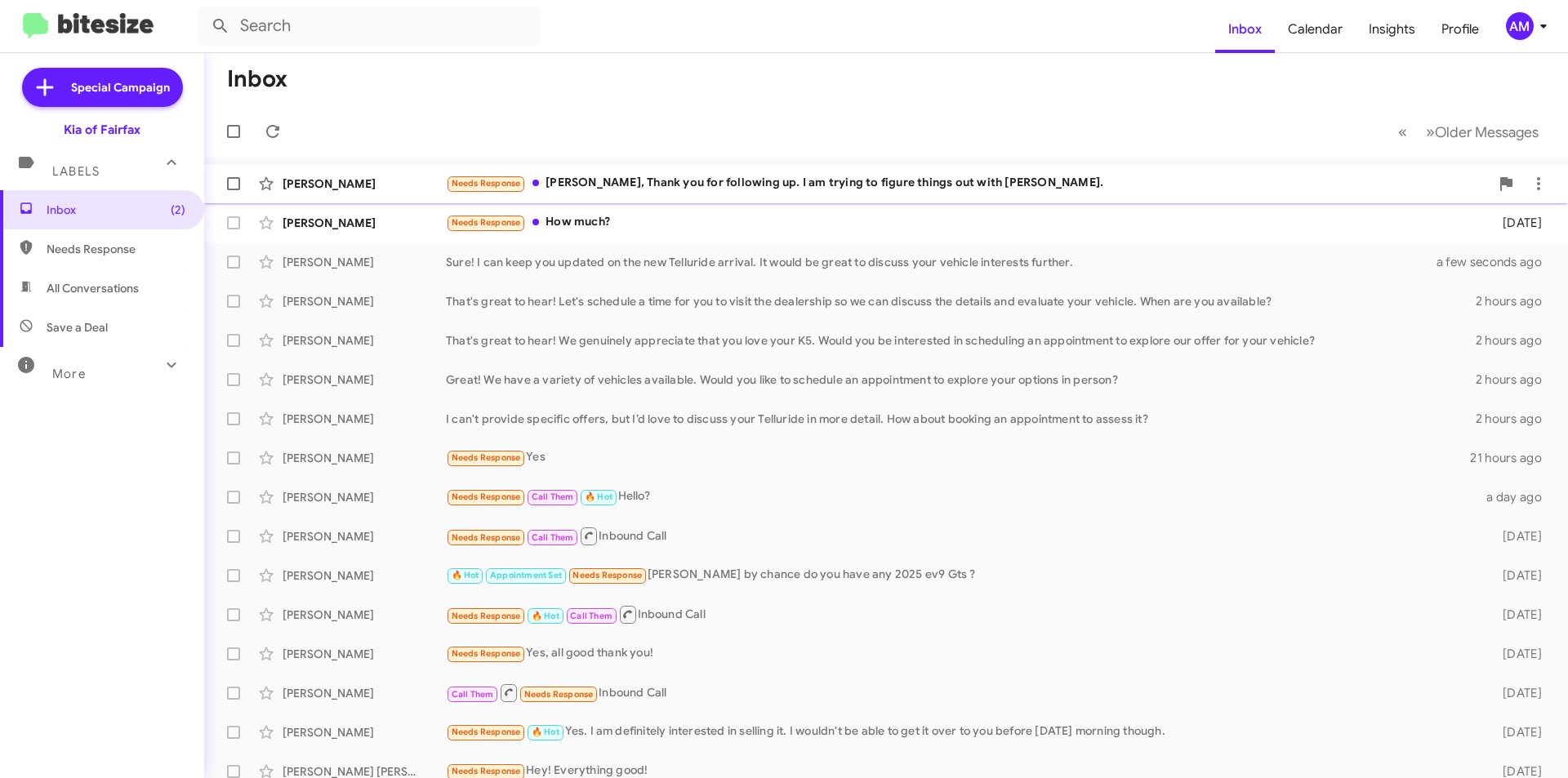
click at [715, 193] on div "[PERSON_NAME] Needs Response [PERSON_NAME], Thank you for following up. I am tr…" at bounding box center [886, 183] width 1337 height 33
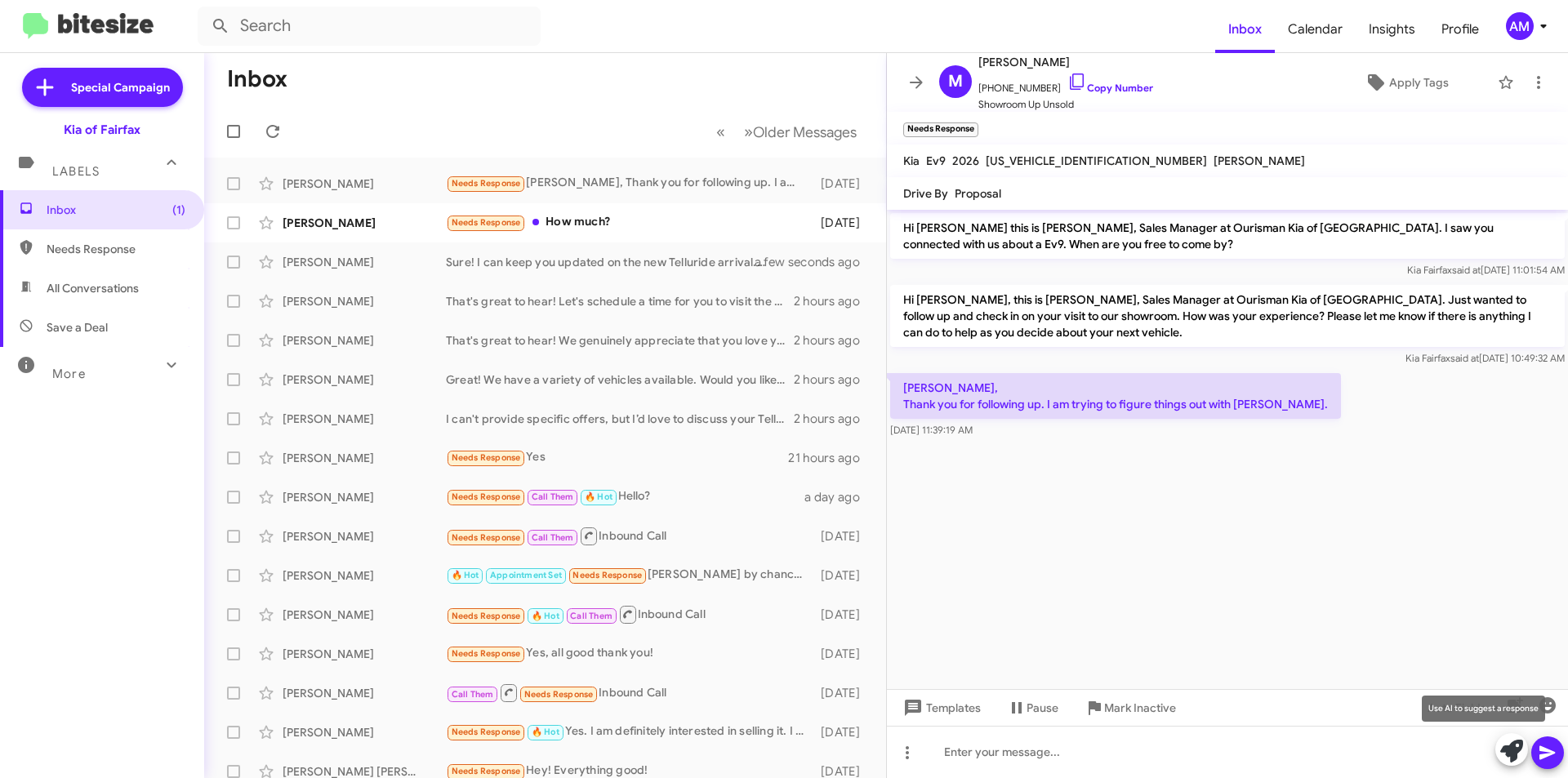
click at [1507, 749] on icon at bounding box center [1511, 750] width 23 height 23
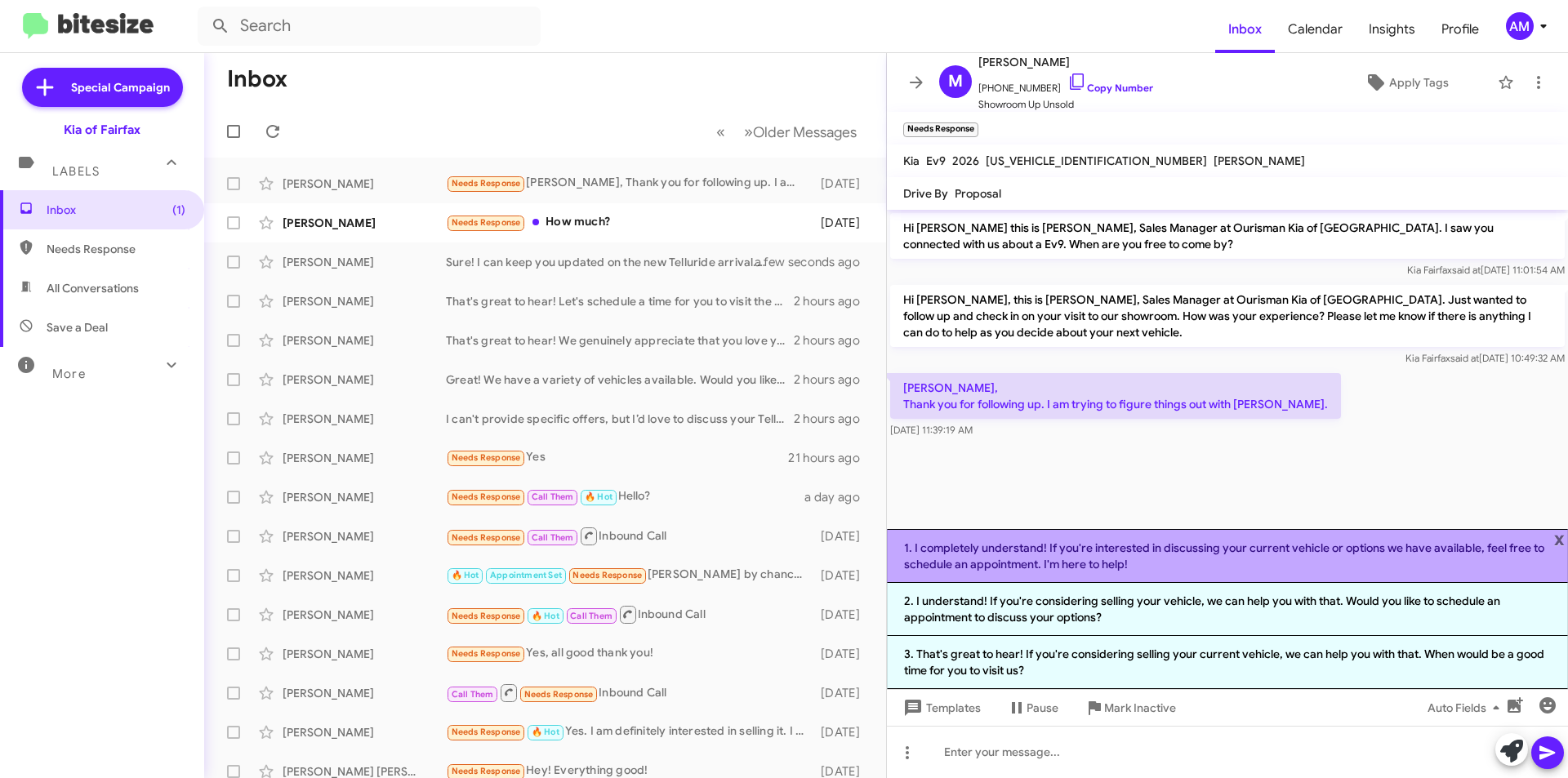
click at [1168, 566] on li "1. I completely understand! If you're interested in discussing your current veh…" at bounding box center [1227, 555] width 681 height 54
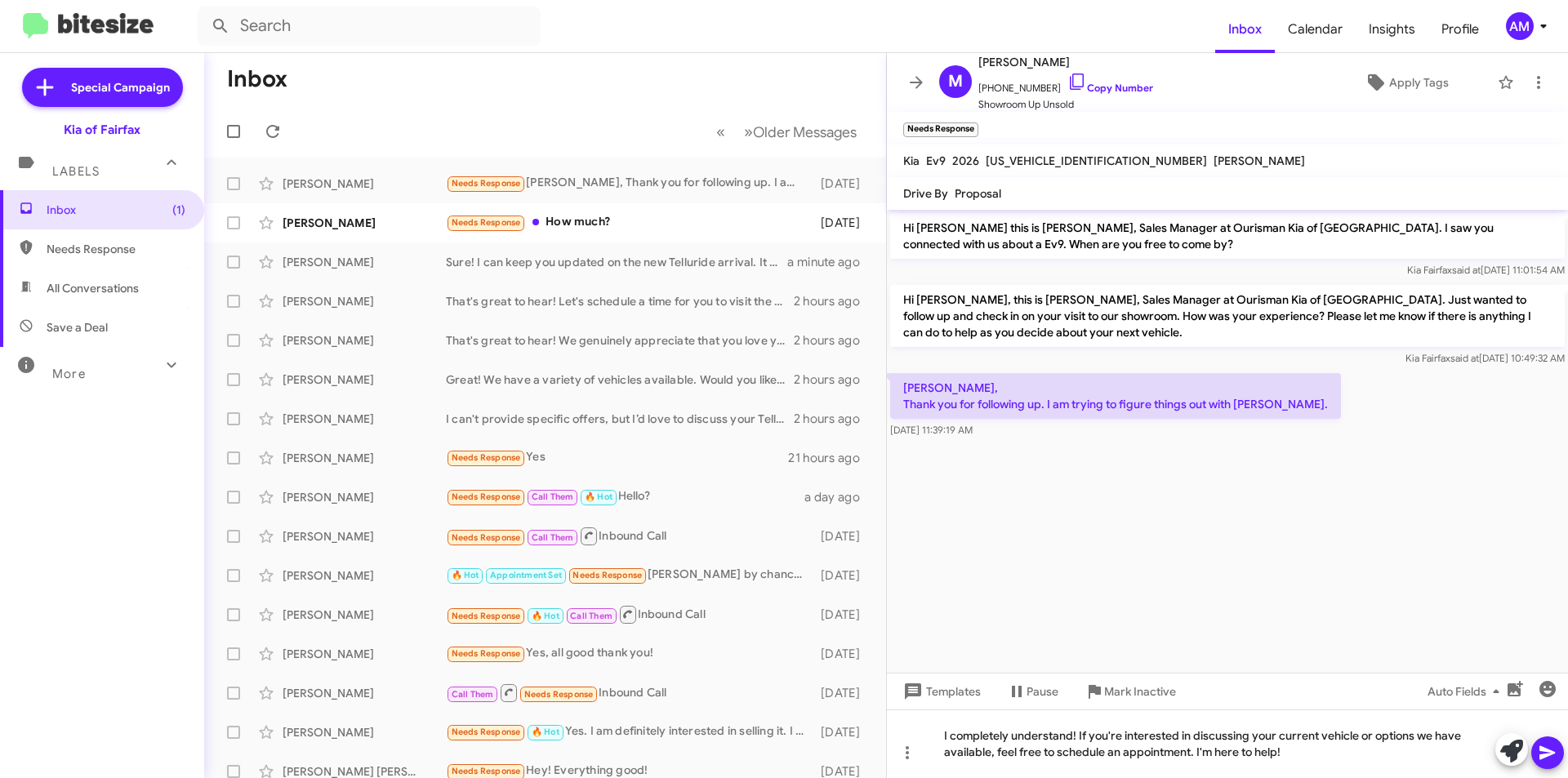
click at [1536, 755] on button at bounding box center [1547, 752] width 33 height 33
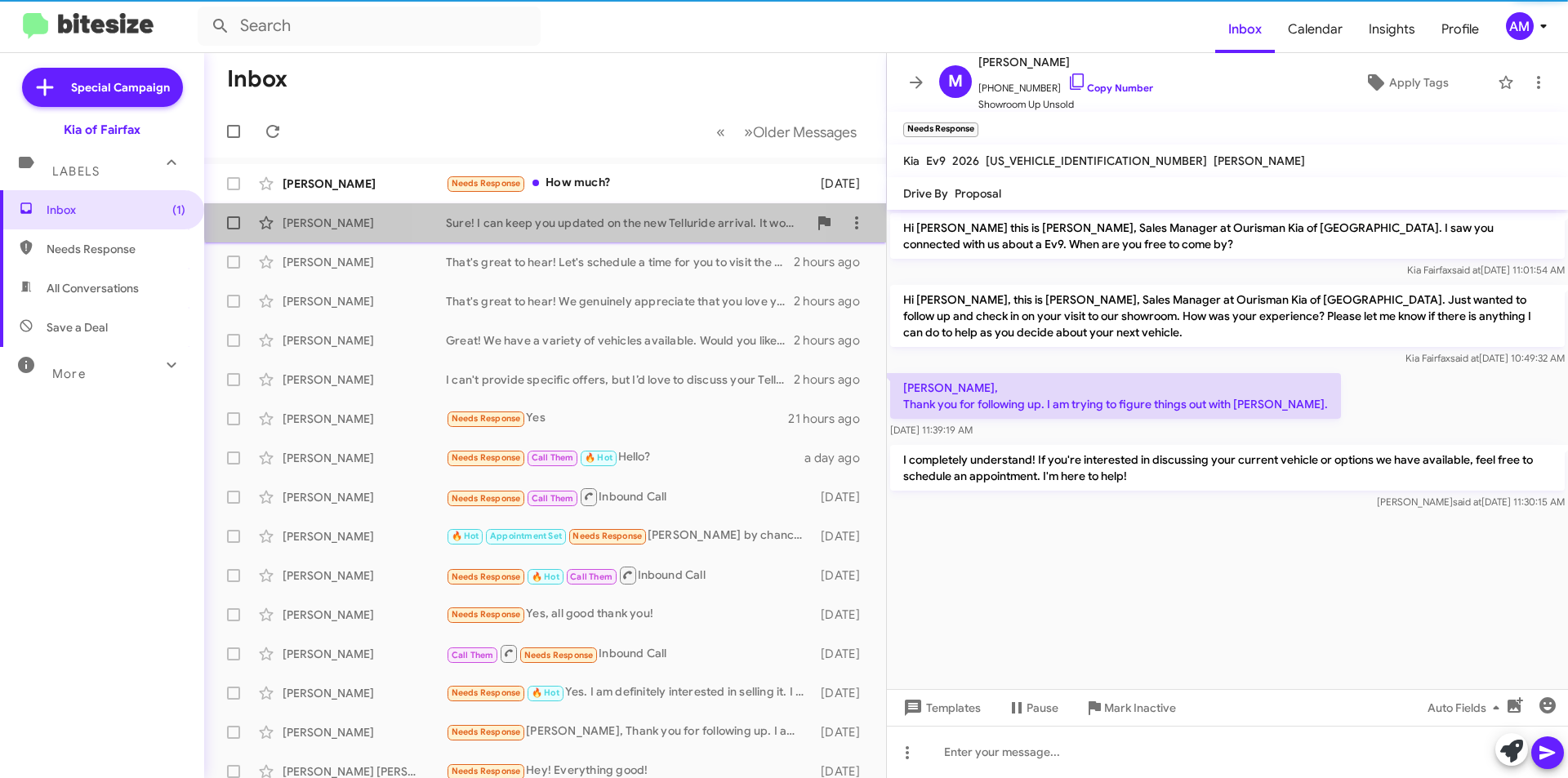
click at [560, 215] on div "Sure! I can keep you updated on the new Telluride arrival. It would be great to…" at bounding box center [627, 223] width 361 height 17
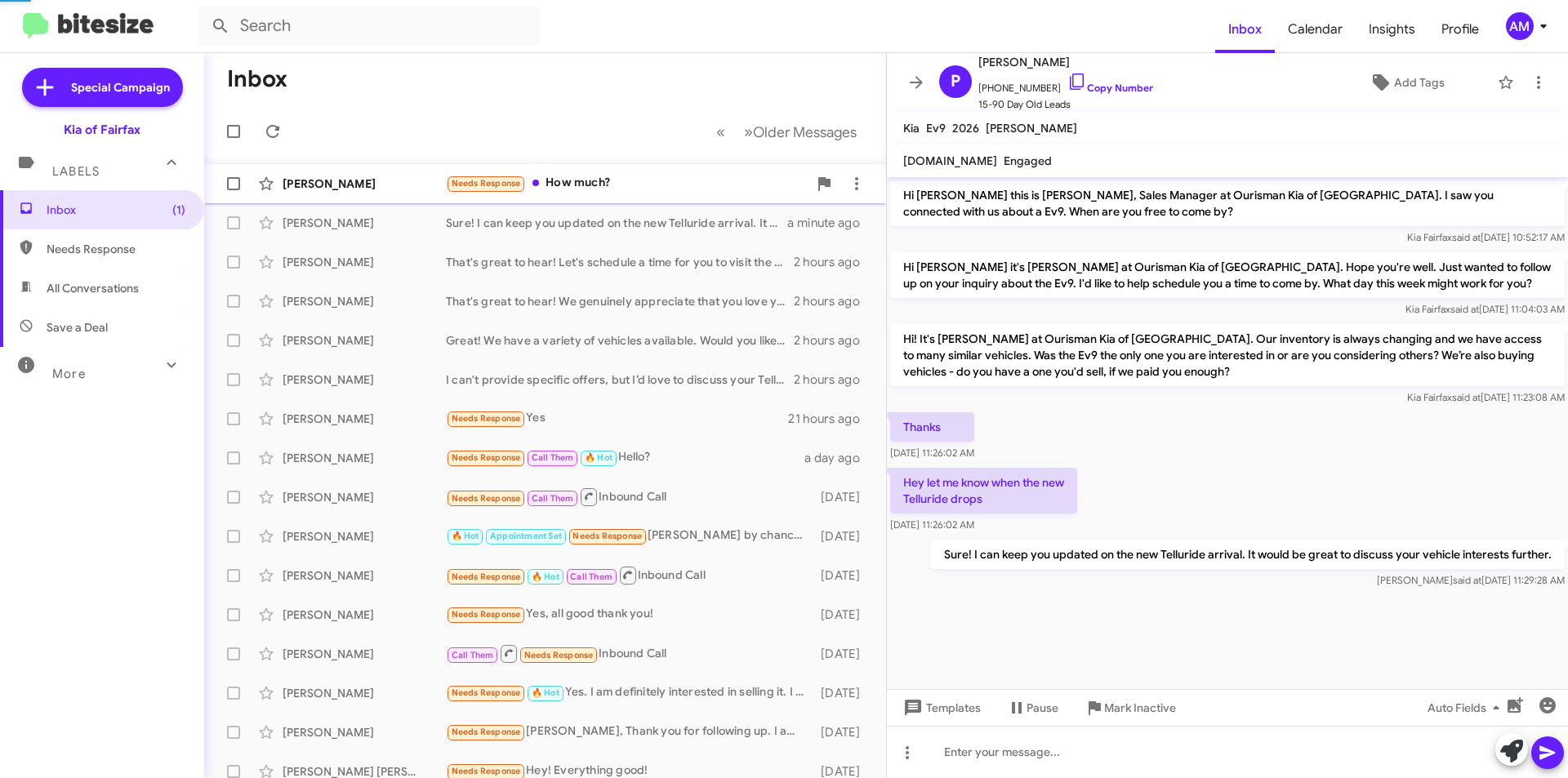
click at [575, 185] on div "Needs Response How much?" at bounding box center [627, 183] width 361 height 18
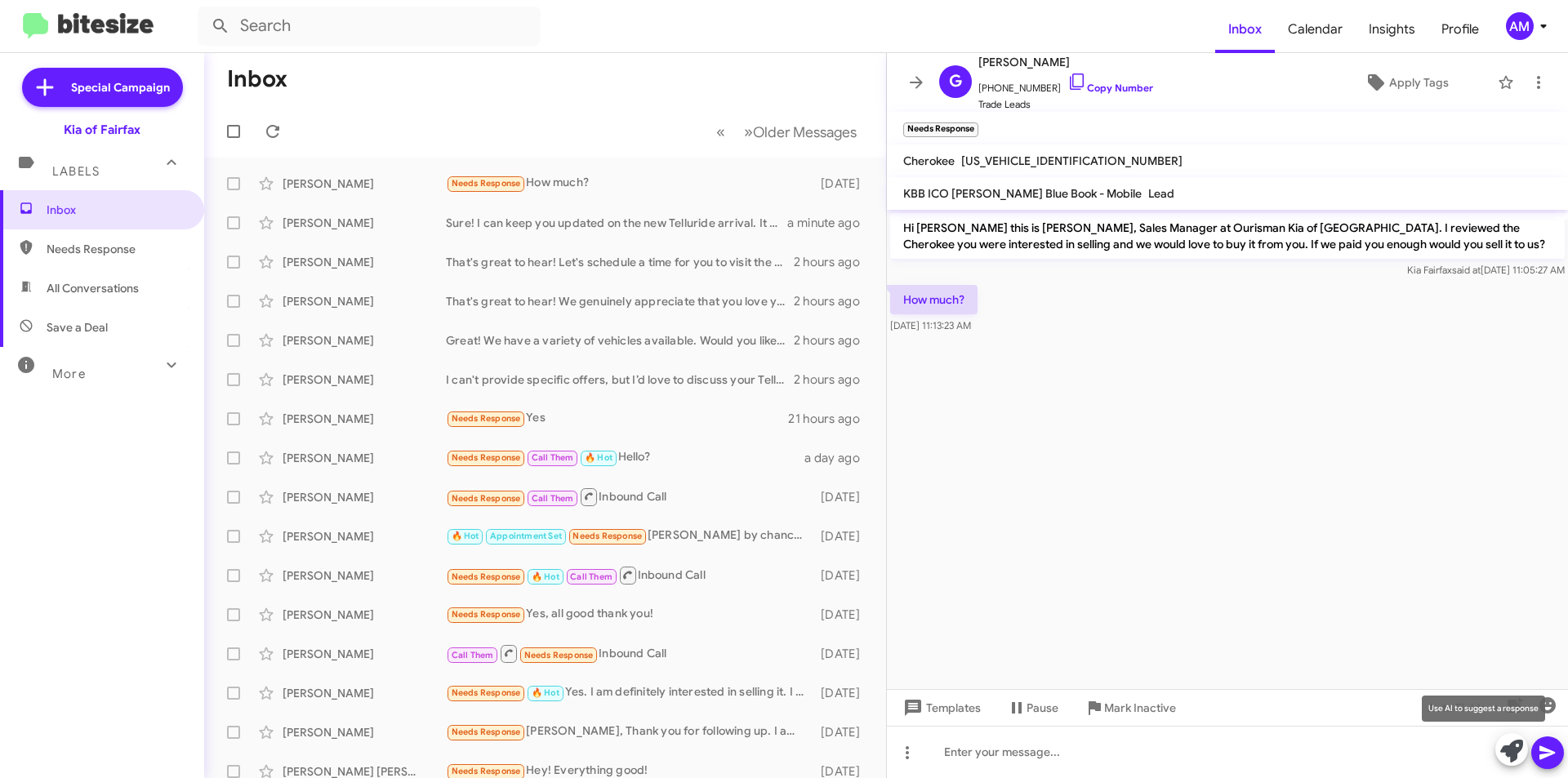
click at [1519, 747] on icon at bounding box center [1511, 750] width 23 height 23
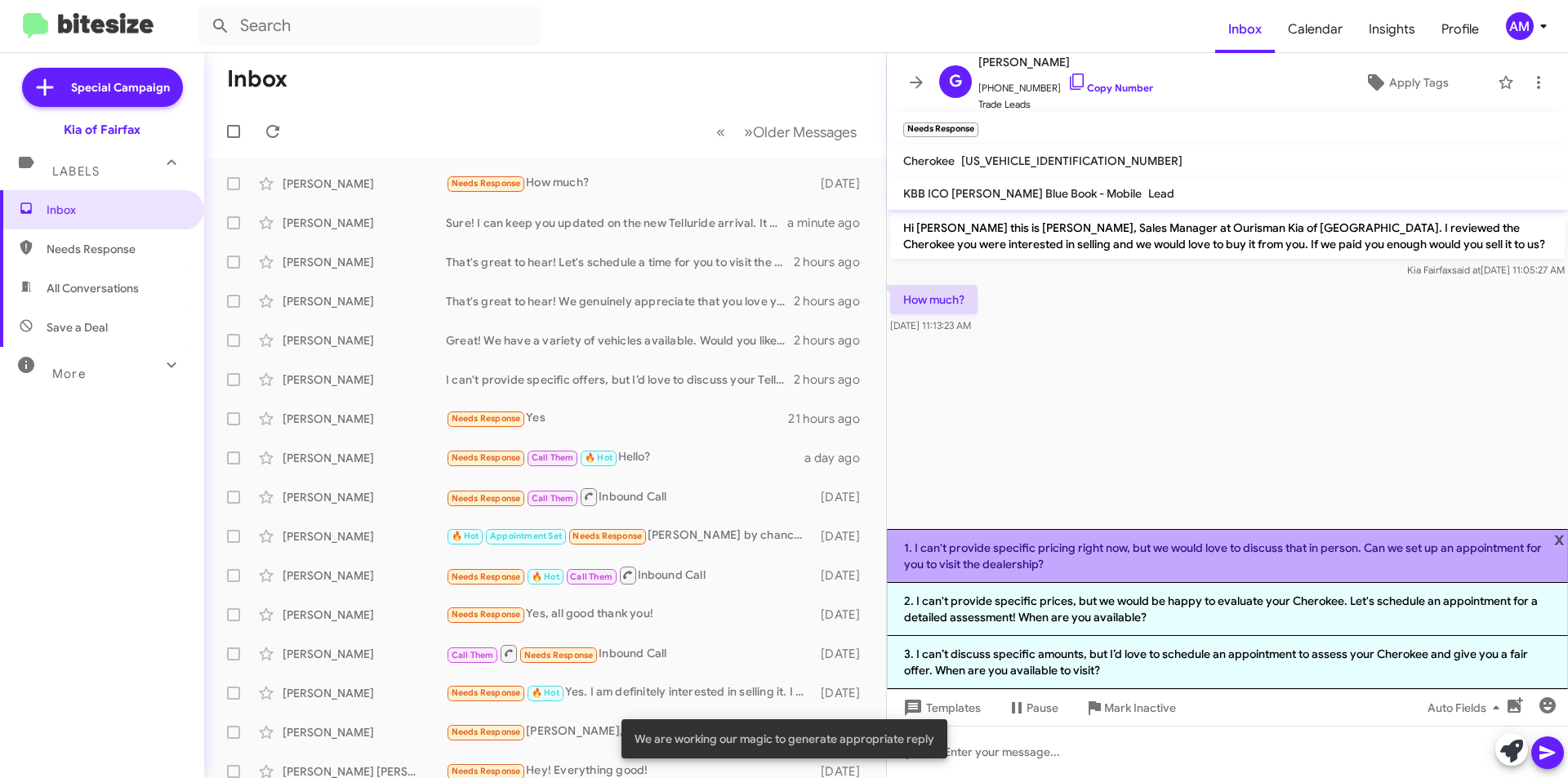
click at [1117, 539] on li "1. I can't provide specific pricing right now, but we would love to discuss tha…" at bounding box center [1227, 555] width 681 height 54
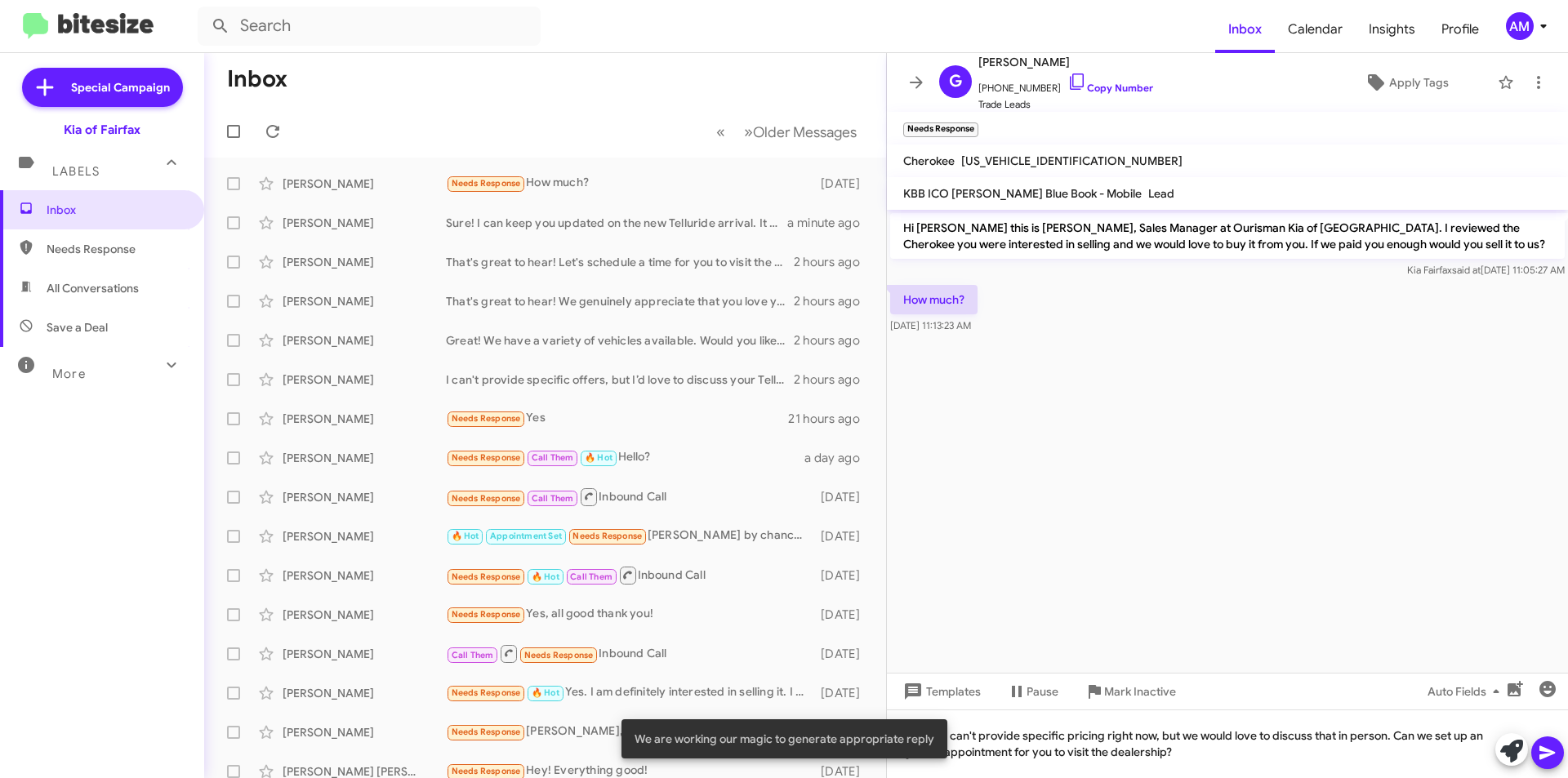
click at [1541, 745] on icon at bounding box center [1547, 752] width 19 height 19
